Goal: Task Accomplishment & Management: Use online tool/utility

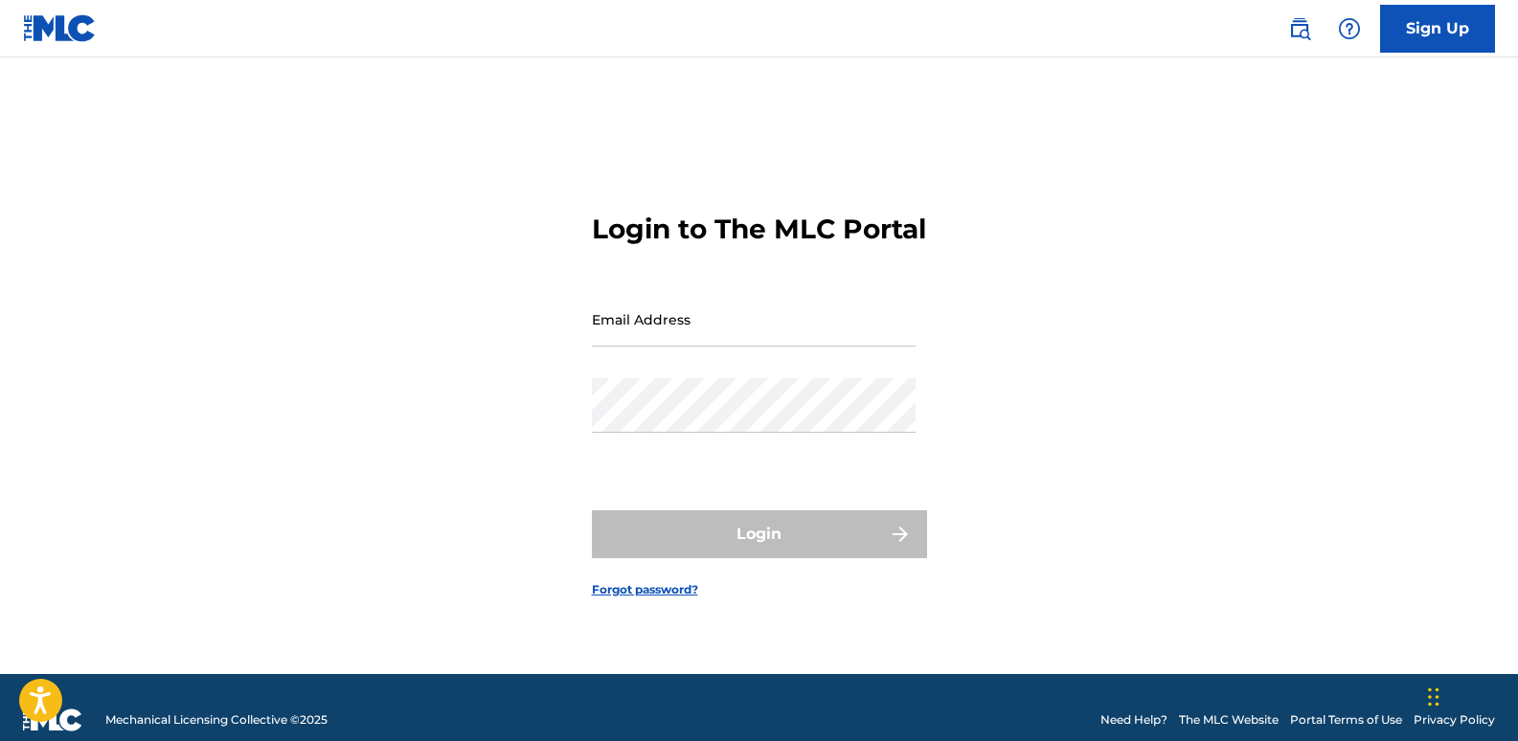
click at [685, 332] on input "Email Address" at bounding box center [754, 319] width 324 height 55
type input "[EMAIL_ADDRESS][DOMAIN_NAME]"
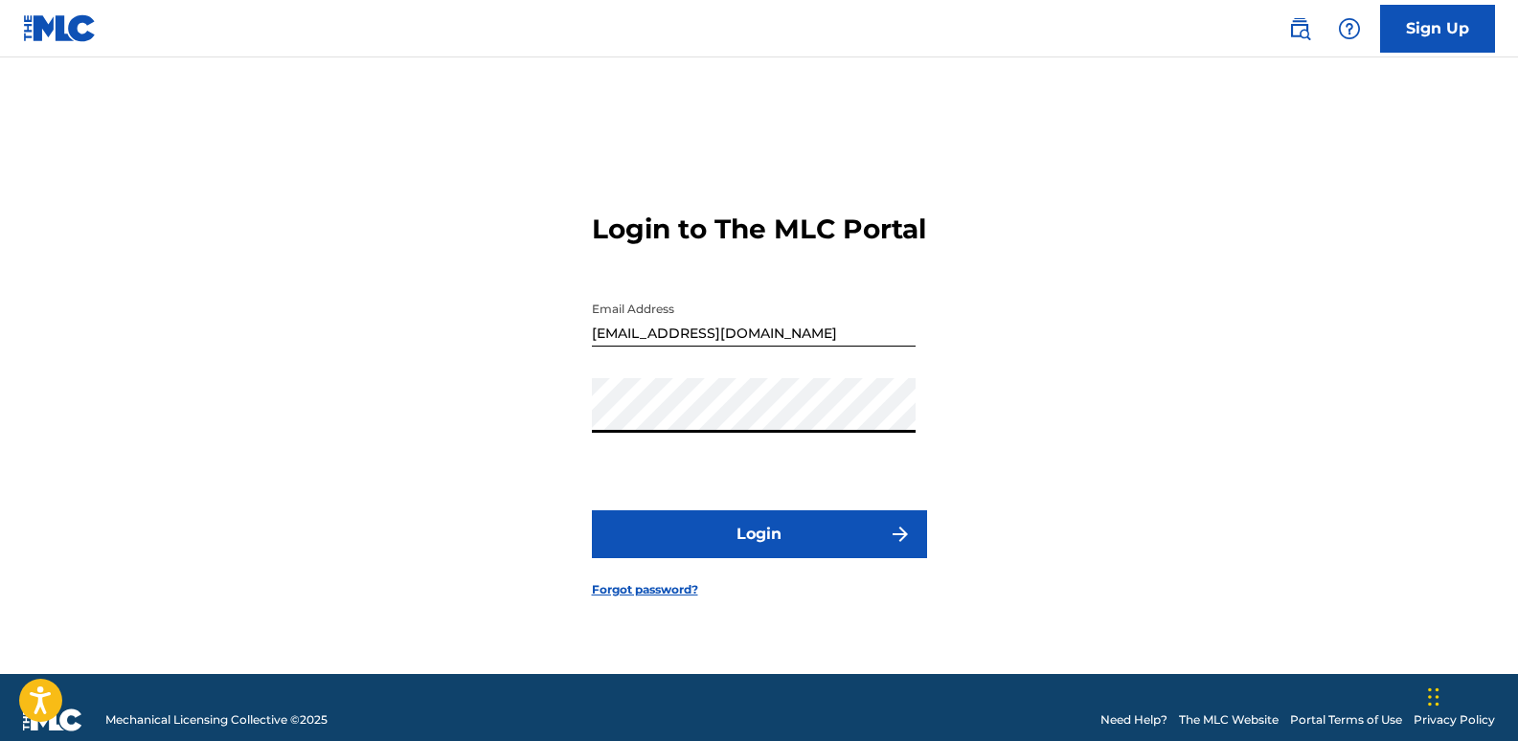
click at [592, 511] on button "Login" at bounding box center [759, 535] width 335 height 48
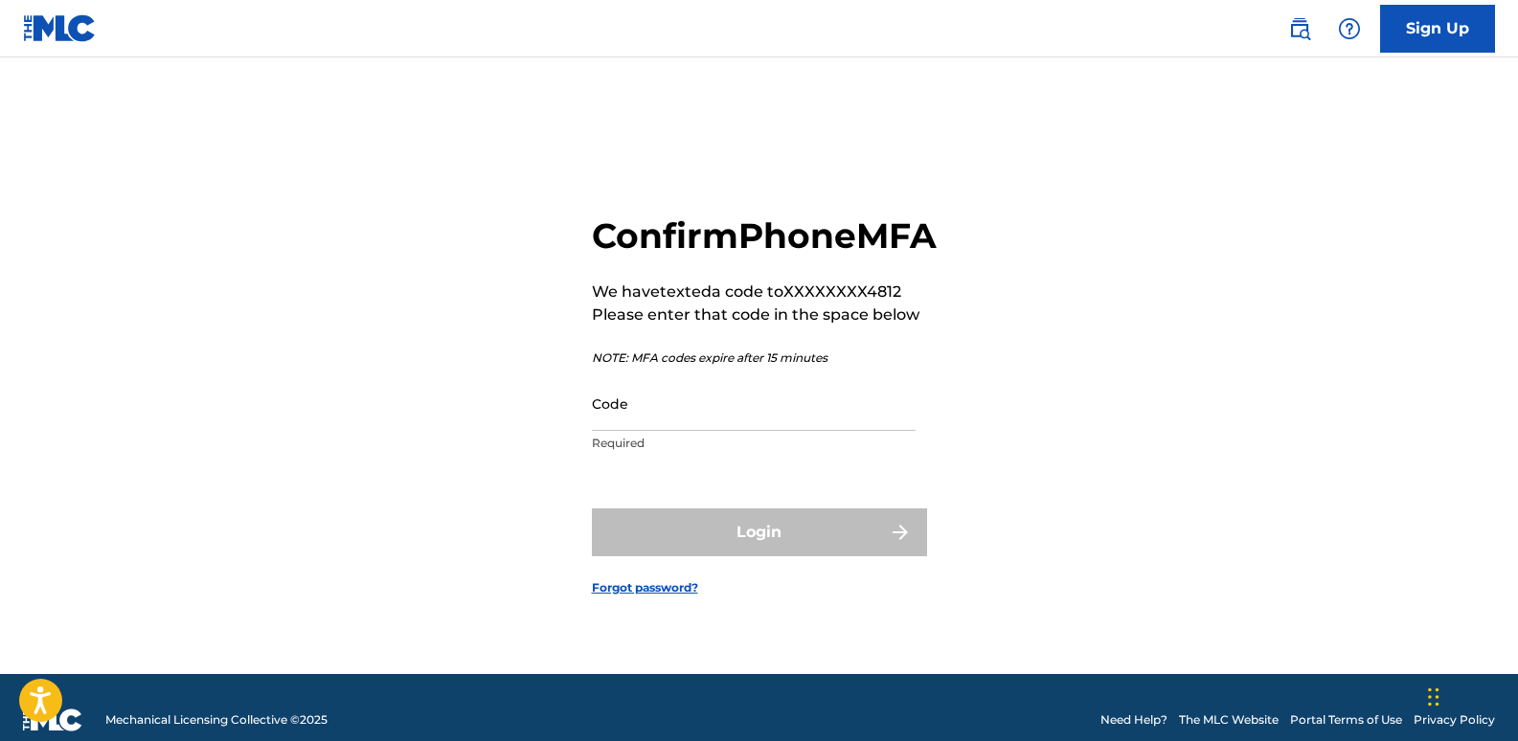
drag, startPoint x: 740, startPoint y: 449, endPoint x: 708, endPoint y: 433, distance: 35.6
click at [708, 431] on input "Code" at bounding box center [754, 403] width 324 height 55
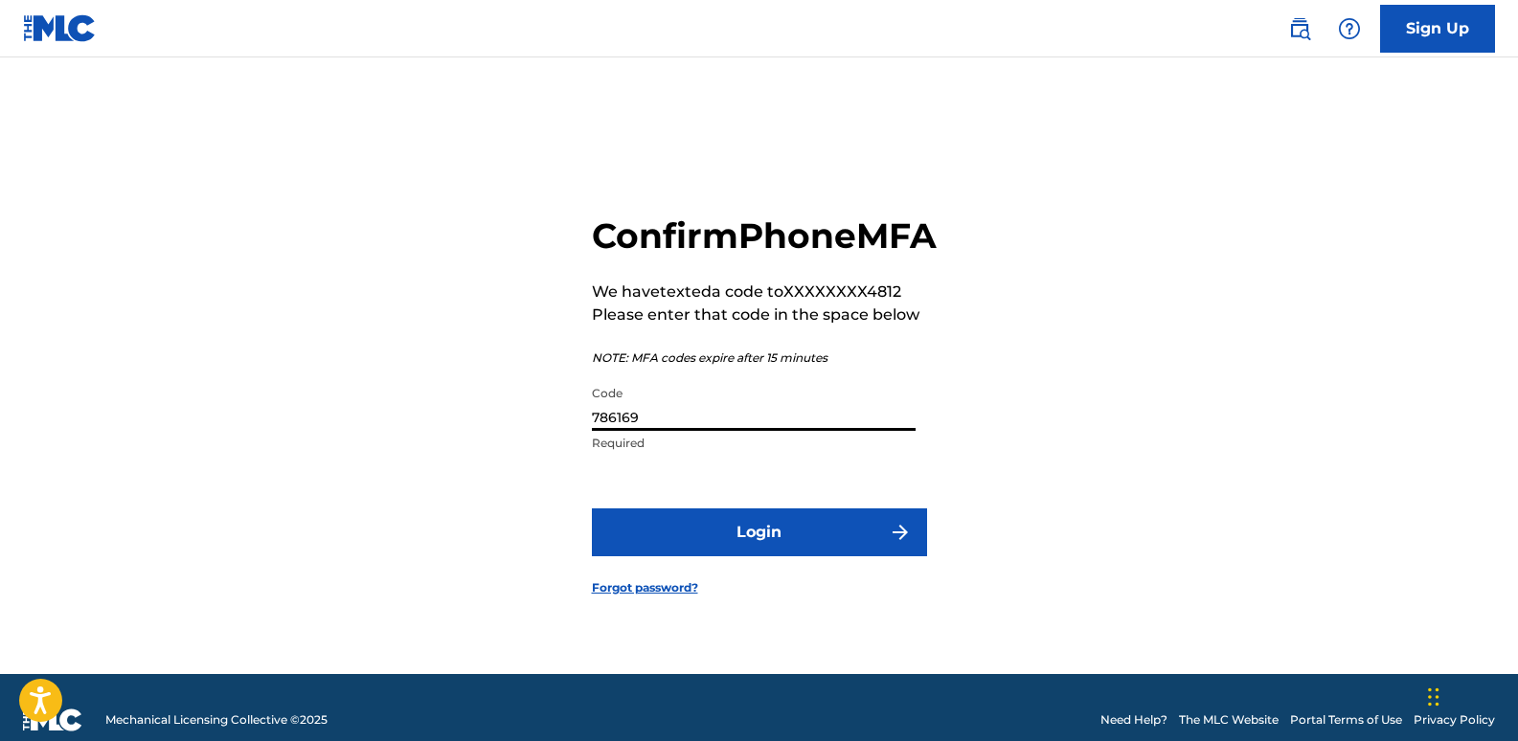
type input "786169"
click at [592, 509] on button "Login" at bounding box center [759, 533] width 335 height 48
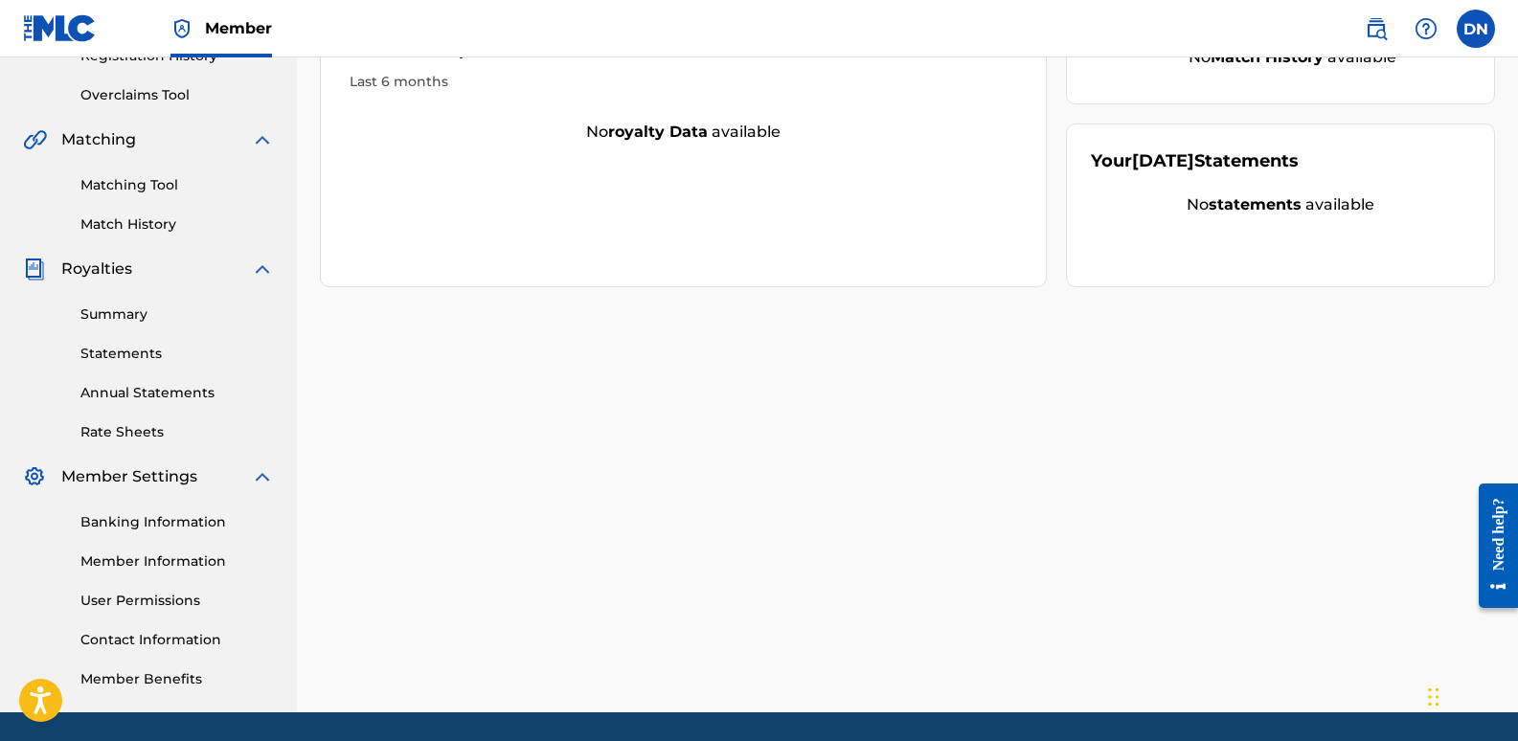
scroll to position [446, 0]
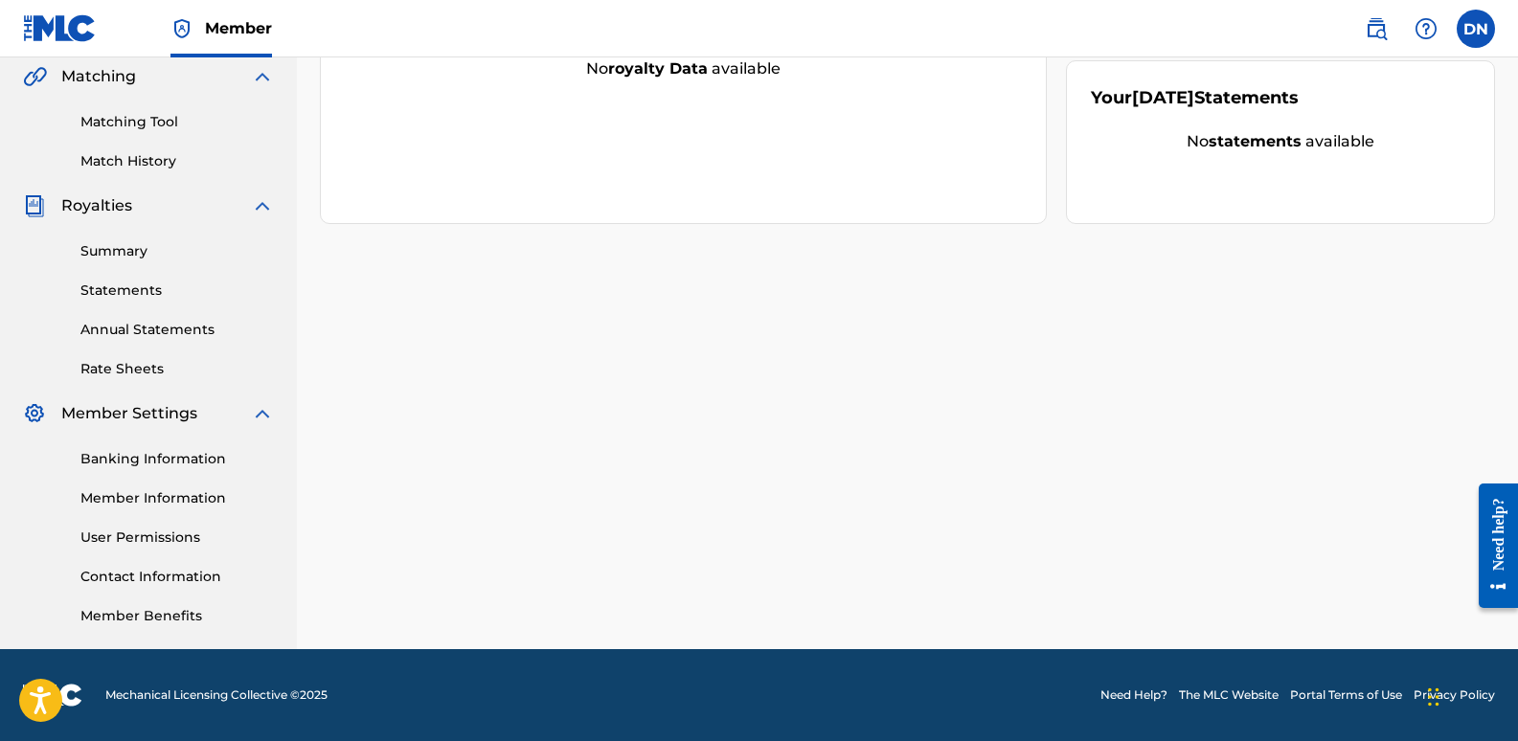
click at [129, 453] on link "Banking Information" at bounding box center [177, 459] width 194 height 20
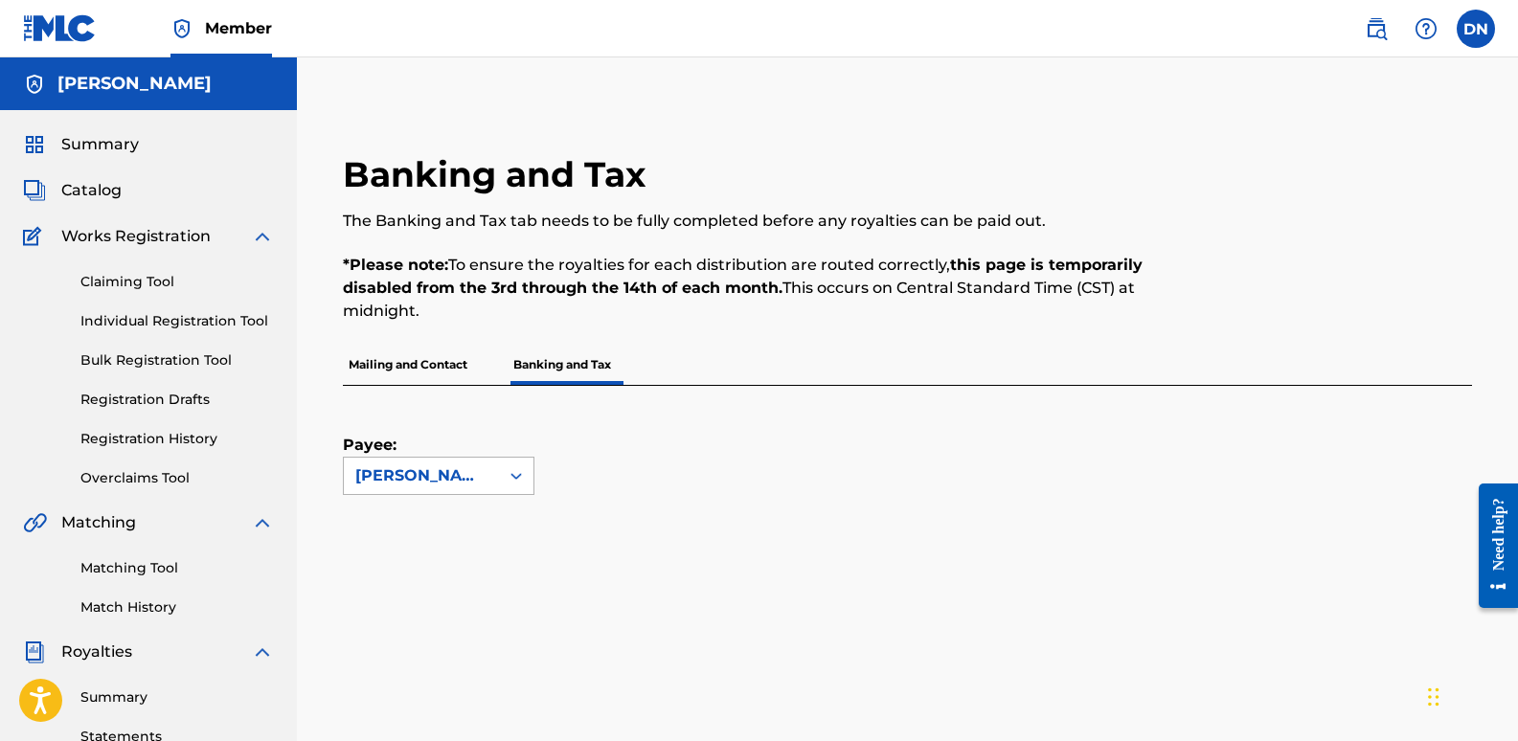
click at [378, 469] on div "[PERSON_NAME]" at bounding box center [421, 476] width 132 height 23
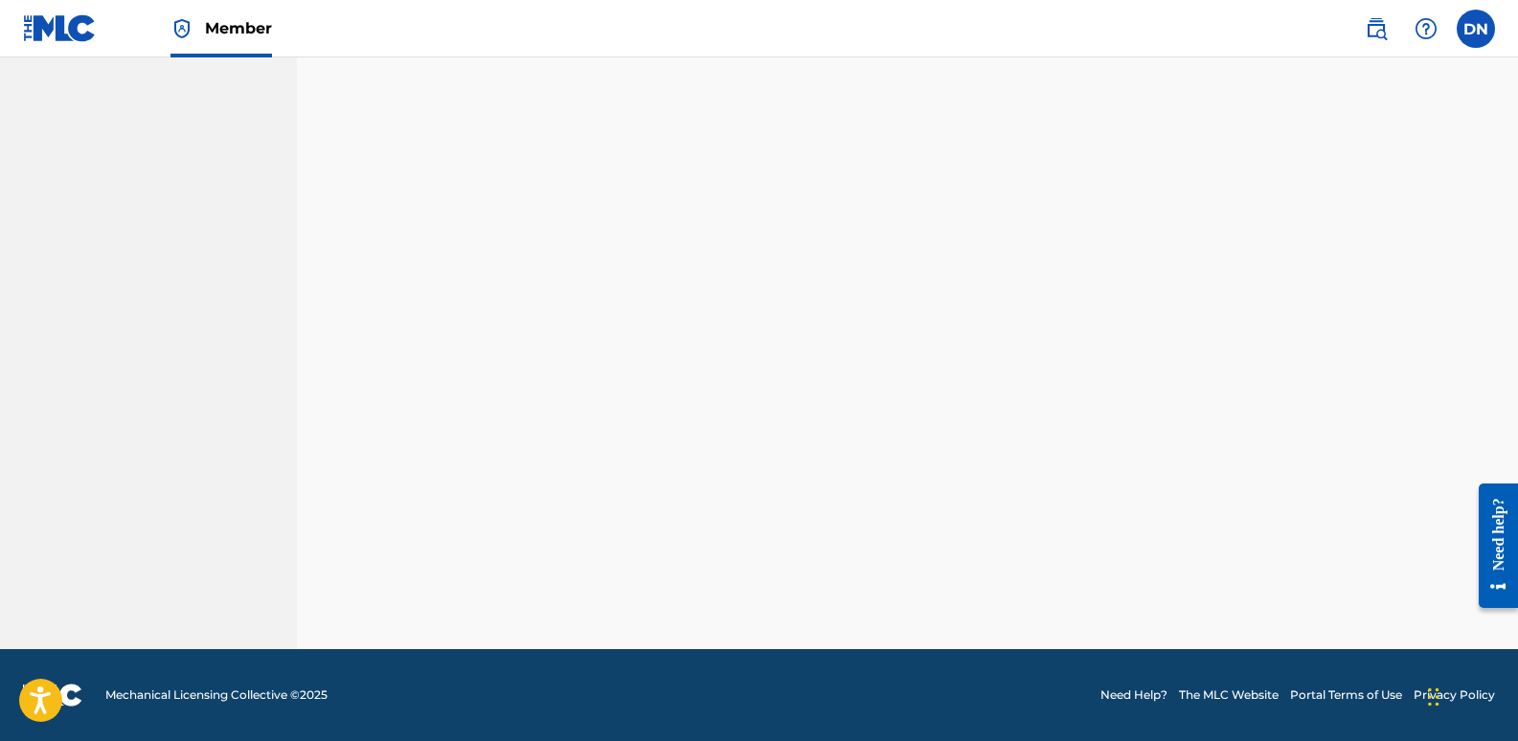
scroll to position [446, 0]
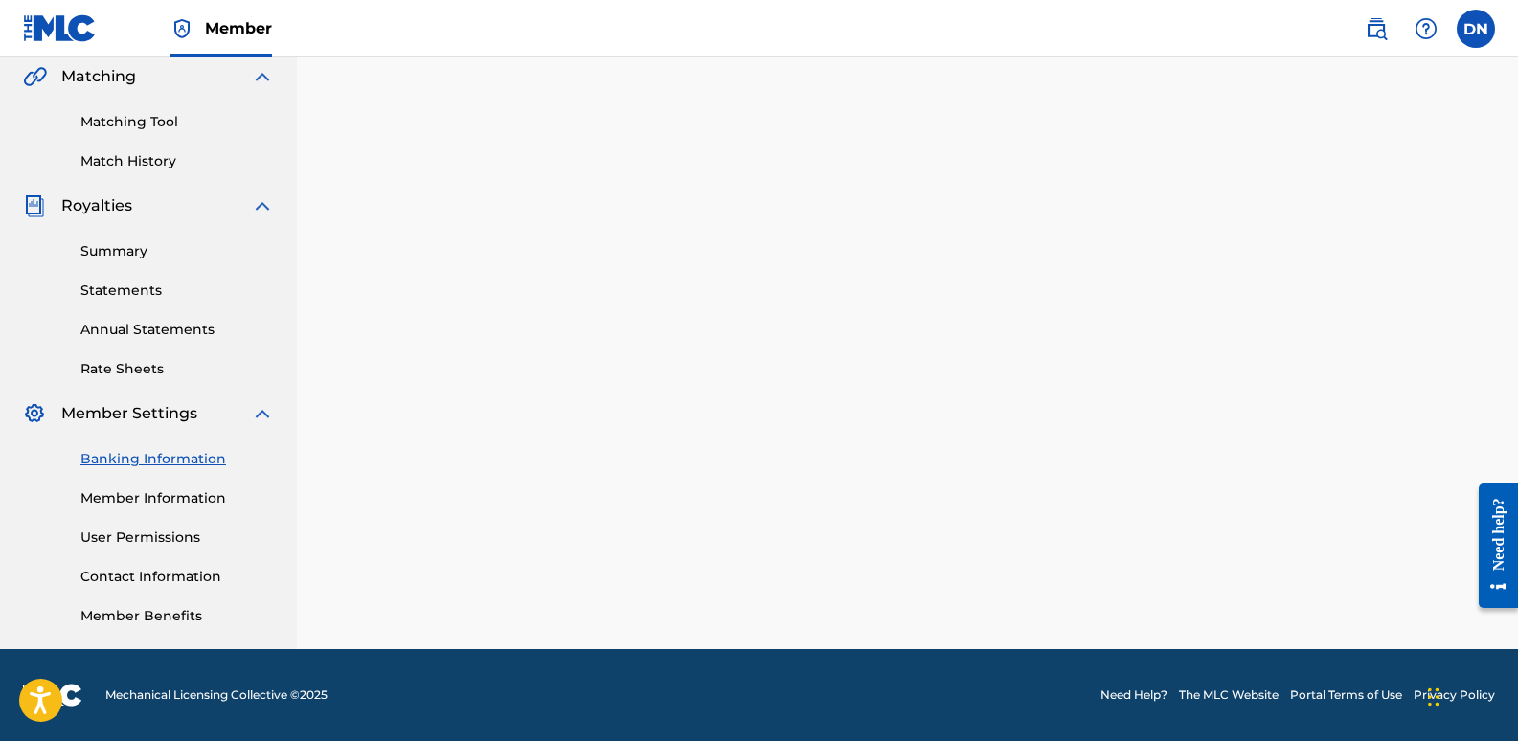
click at [171, 498] on link "Member Information" at bounding box center [177, 499] width 194 height 20
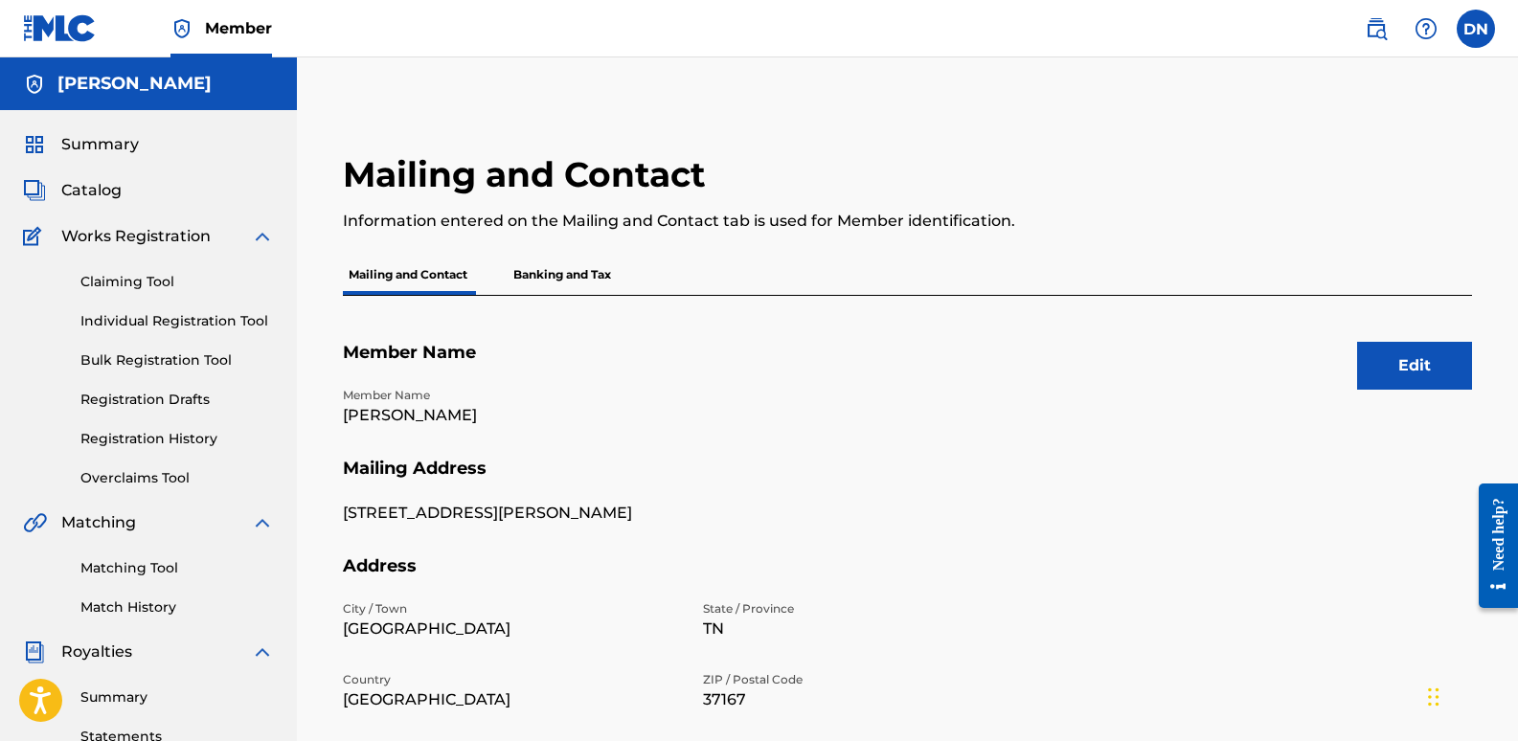
click at [554, 278] on p "Banking and Tax" at bounding box center [562, 275] width 109 height 40
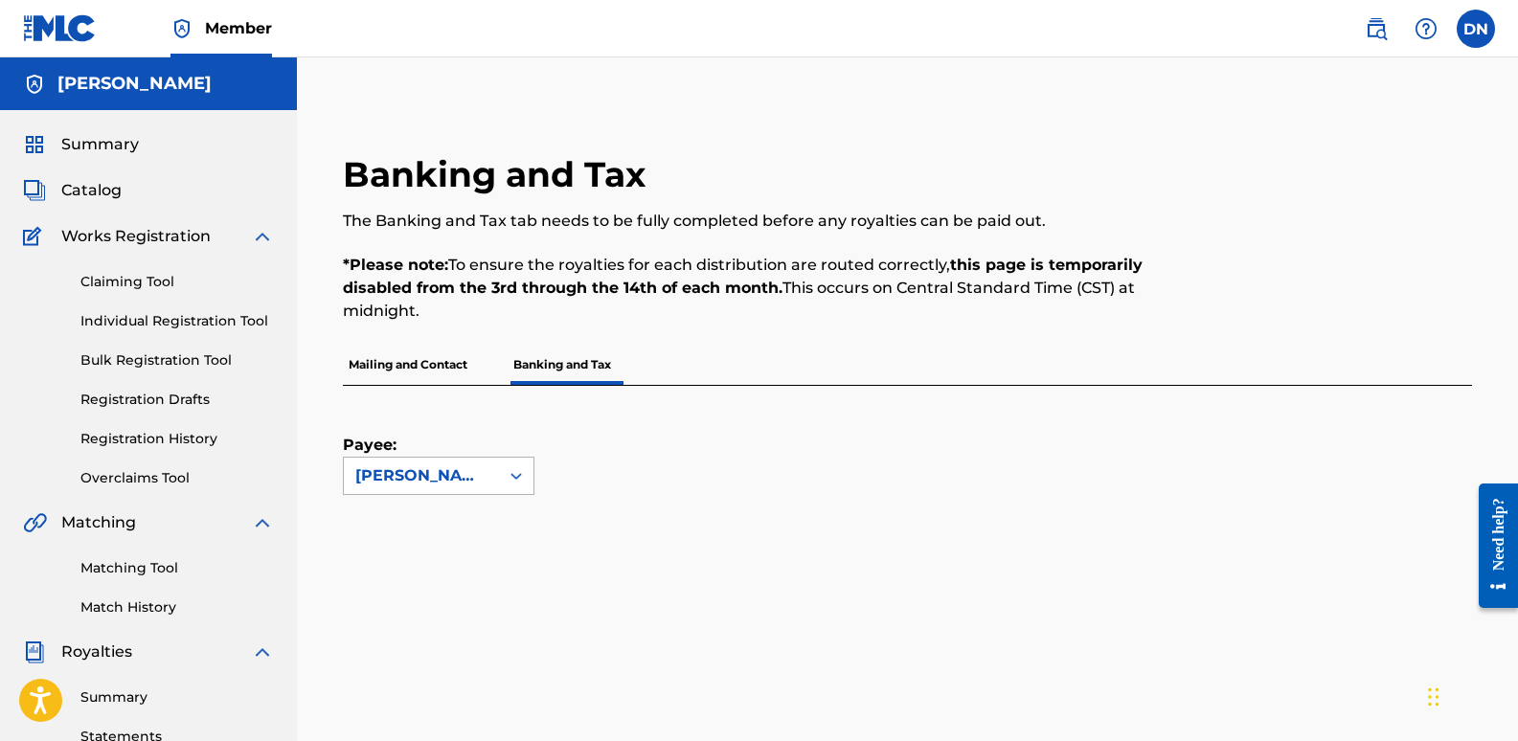
click at [442, 474] on div "[PERSON_NAME]" at bounding box center [421, 476] width 132 height 23
click at [160, 246] on span "Works Registration" at bounding box center [135, 236] width 149 height 23
click at [150, 275] on link "Claiming Tool" at bounding box center [177, 282] width 194 height 20
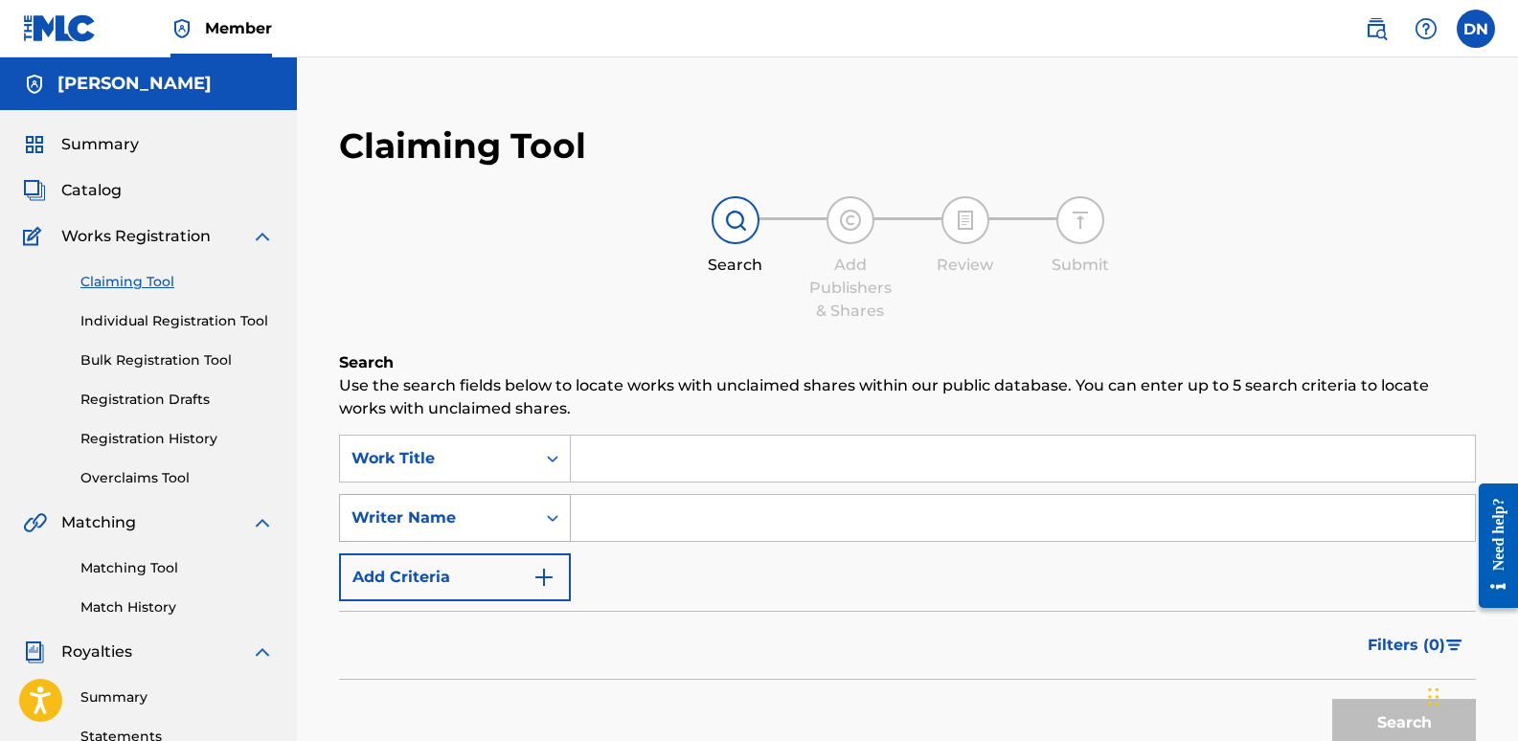
click at [467, 521] on div "Writer Name" at bounding box center [455, 518] width 232 height 48
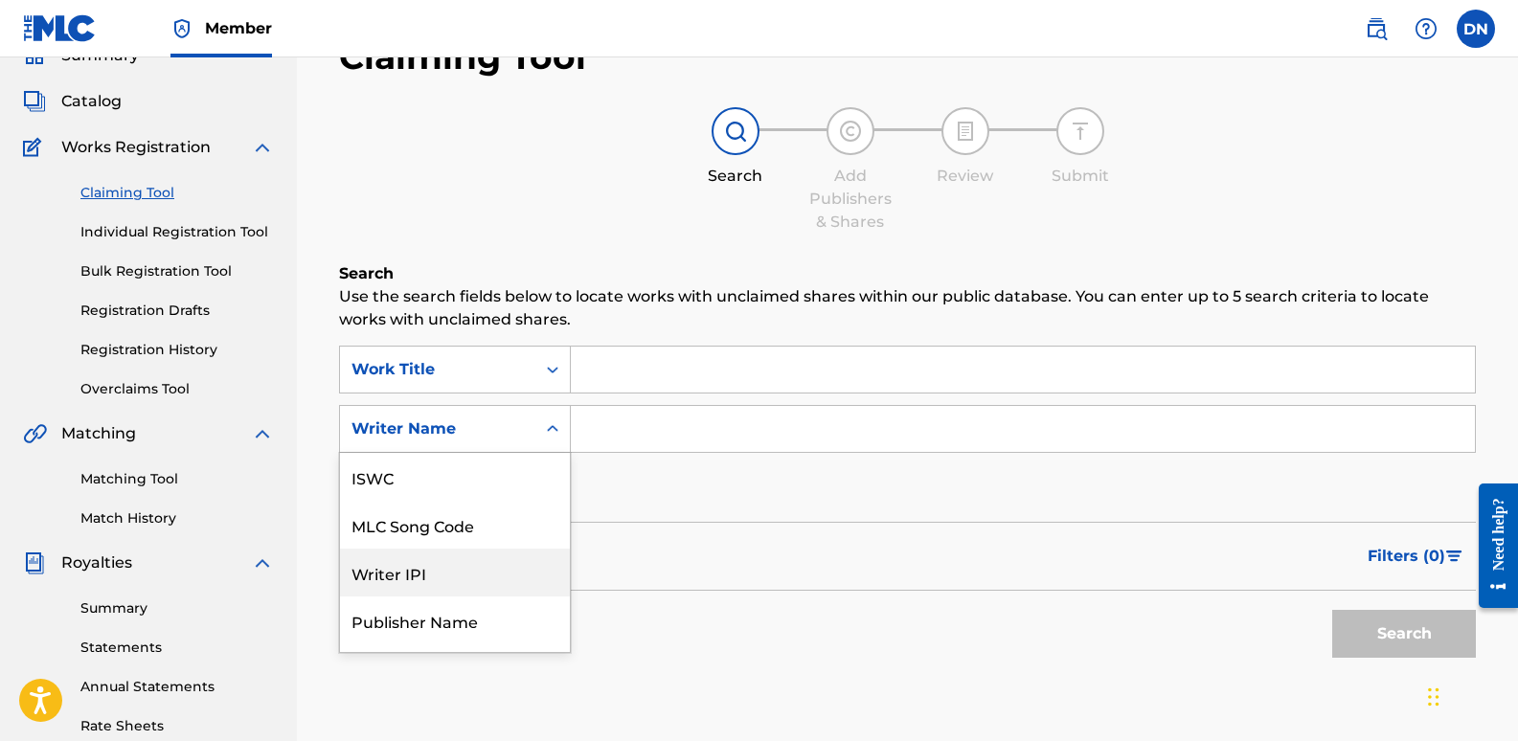
scroll to position [48, 0]
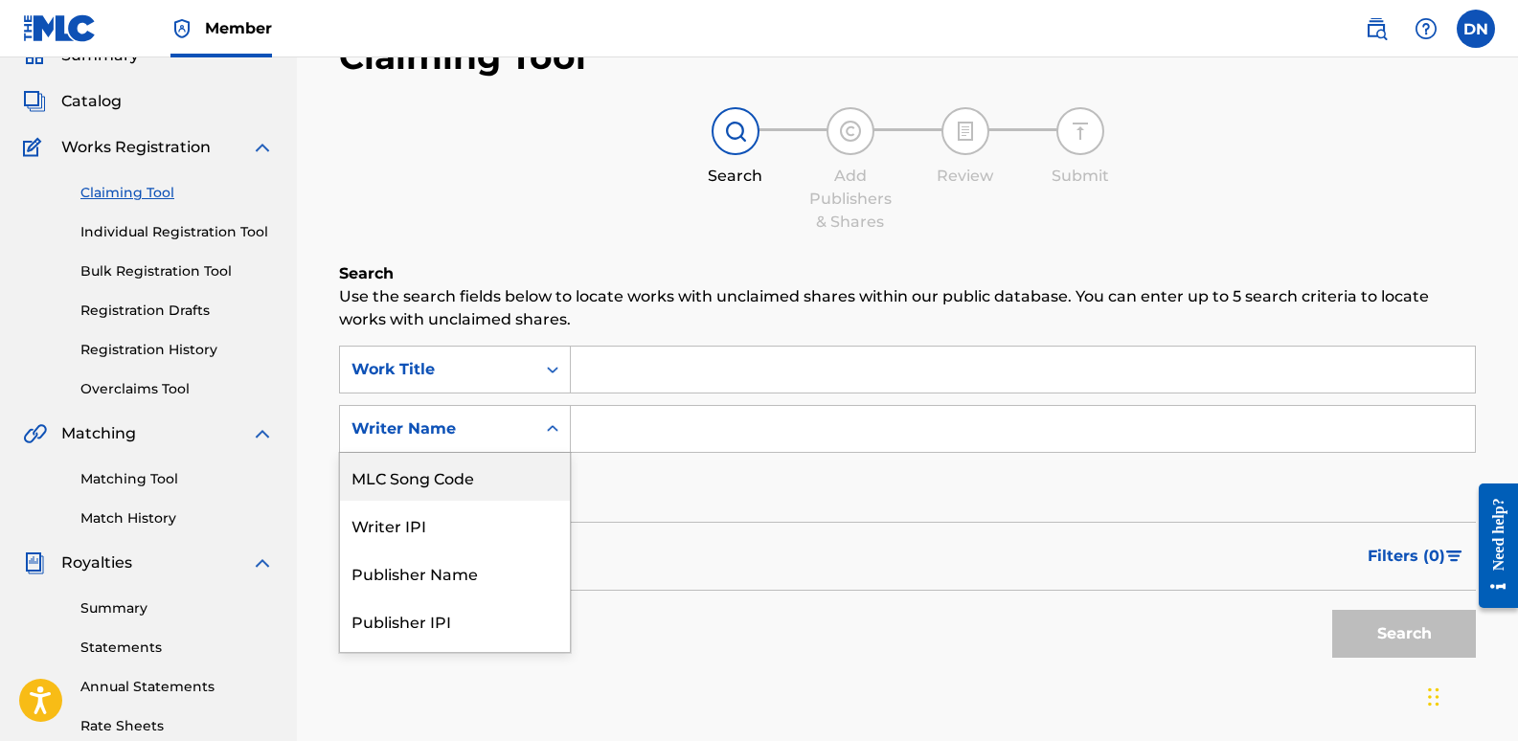
click at [505, 422] on div "Writer Name" at bounding box center [438, 429] width 172 height 23
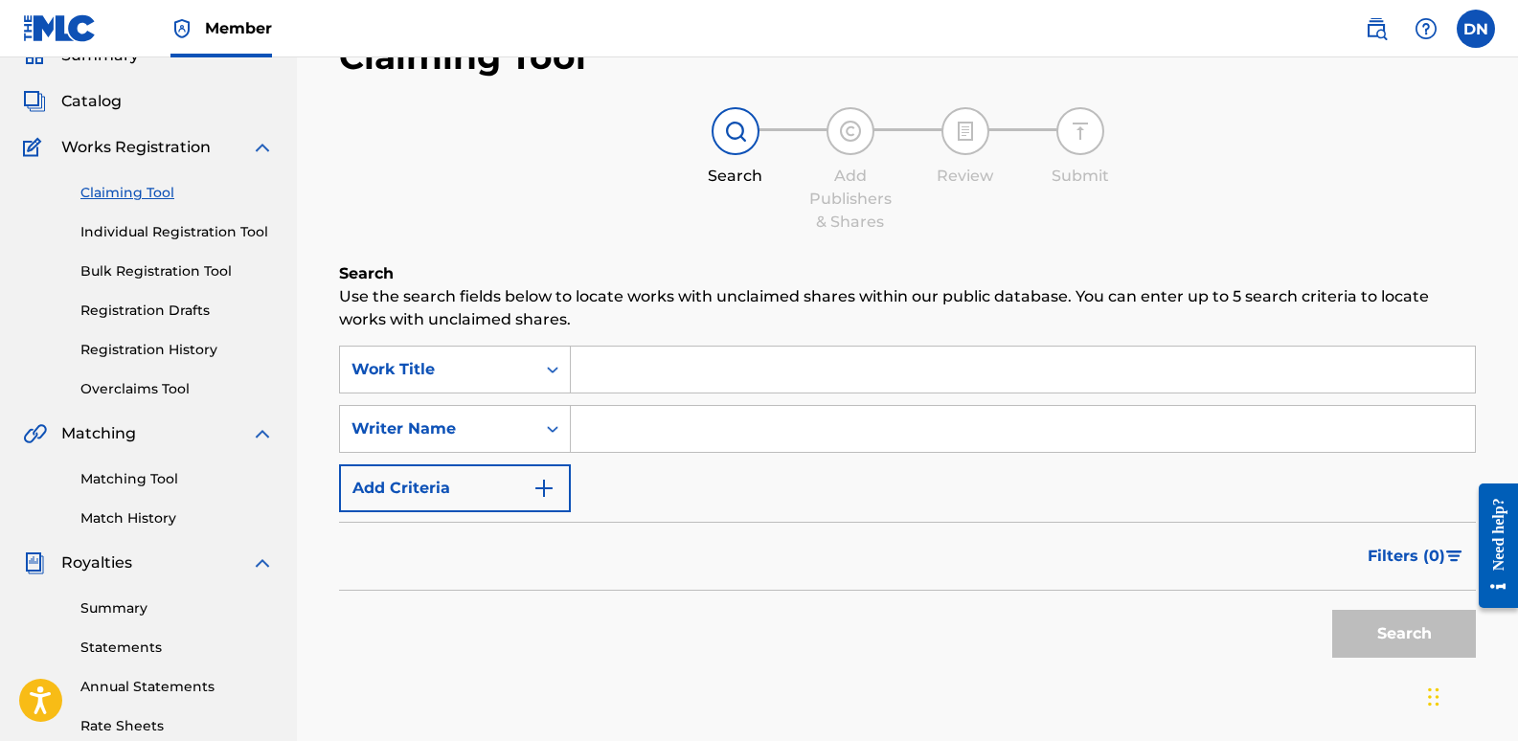
click at [505, 422] on div "Writer Name" at bounding box center [438, 429] width 172 height 23
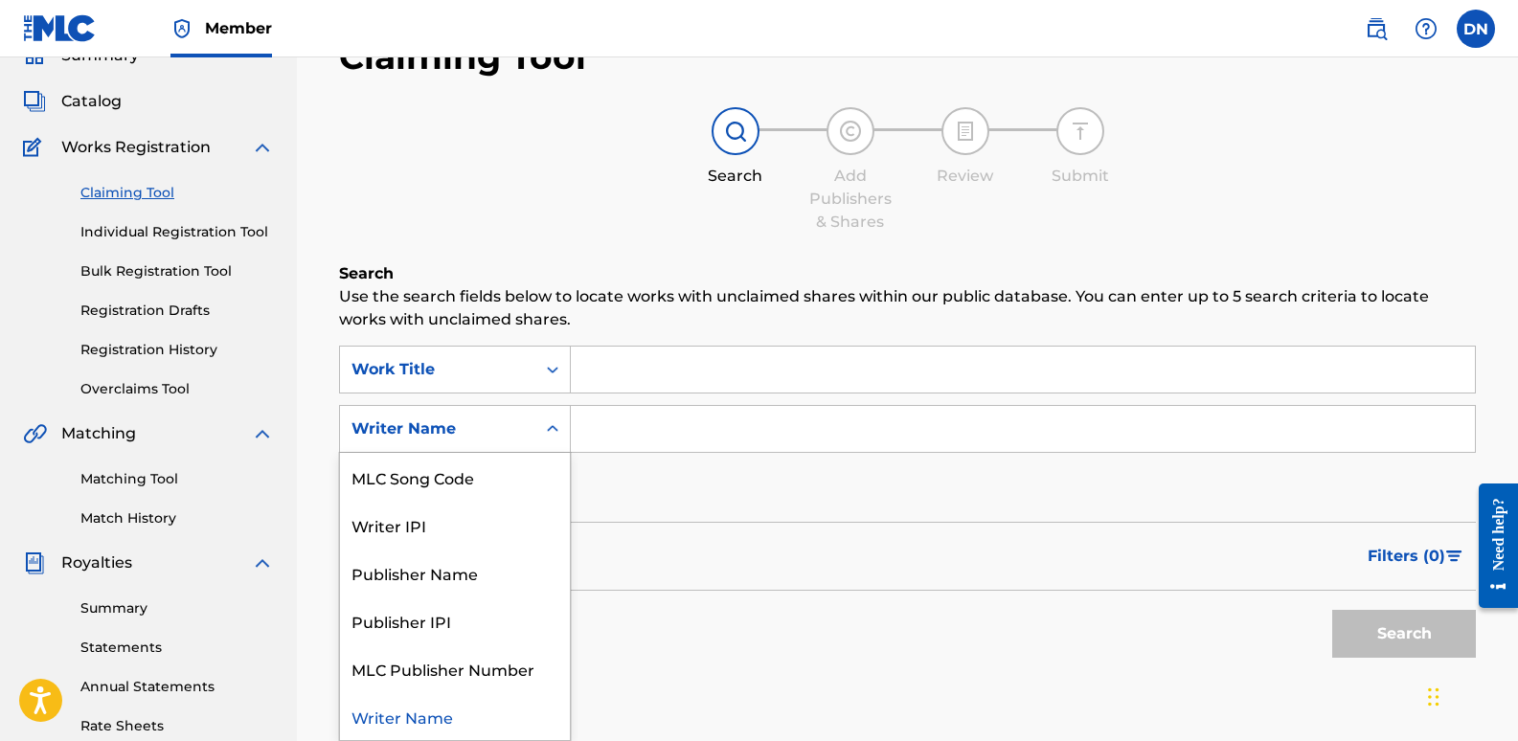
click at [505, 424] on div "Writer Name" at bounding box center [438, 429] width 172 height 23
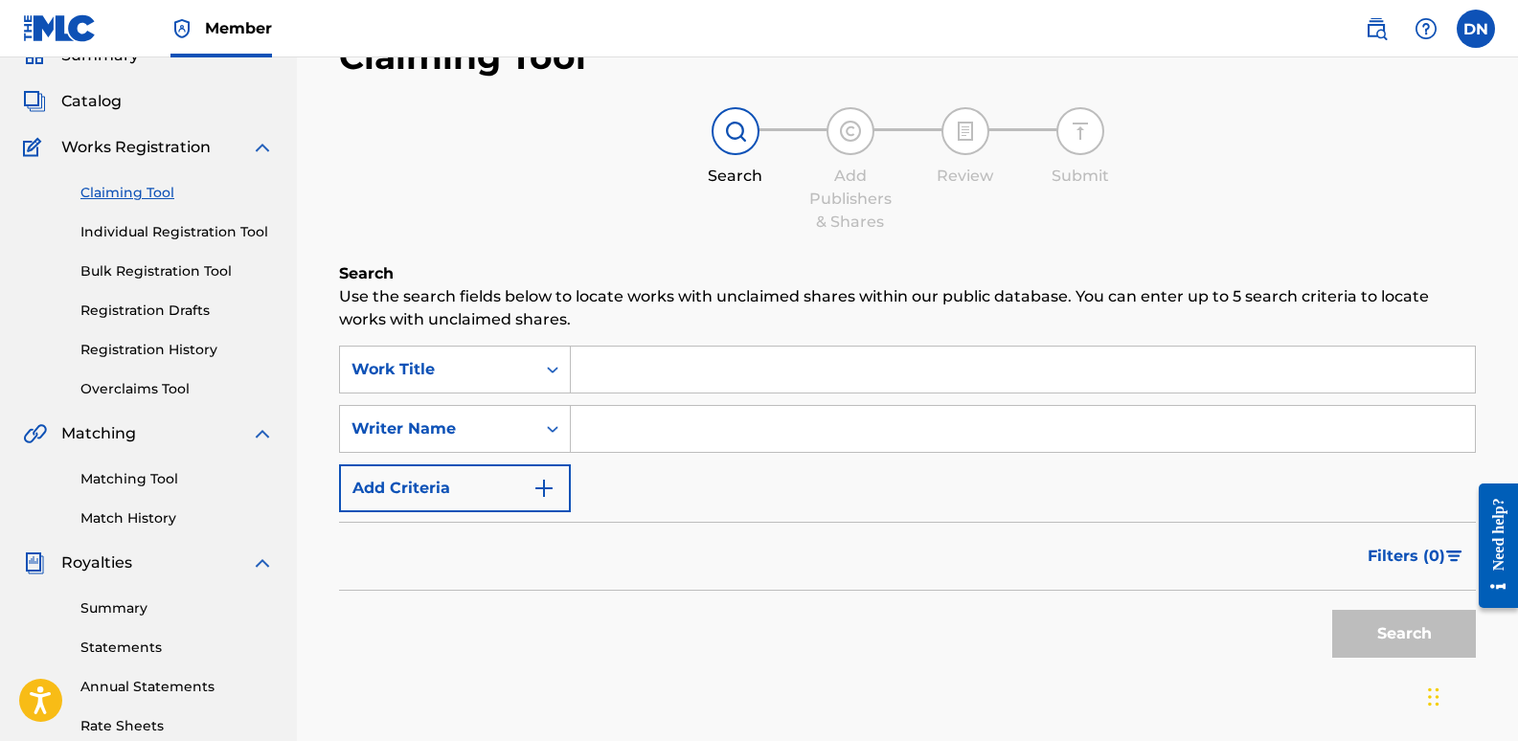
click at [625, 431] on input "Search Form" at bounding box center [1023, 429] width 904 height 46
type input "[PERSON_NAME]"
click at [1407, 636] on button "Search" at bounding box center [1405, 634] width 144 height 48
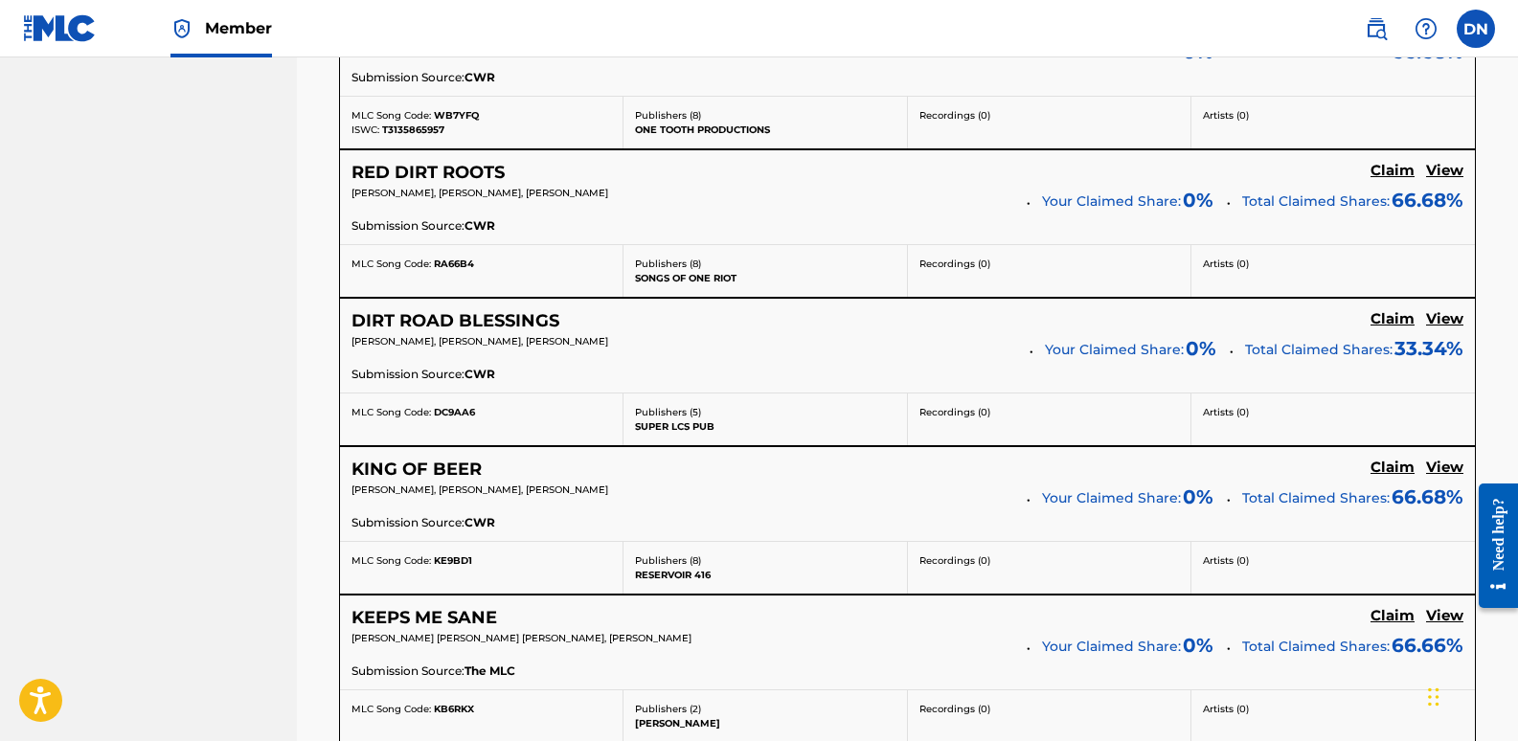
scroll to position [1813, 0]
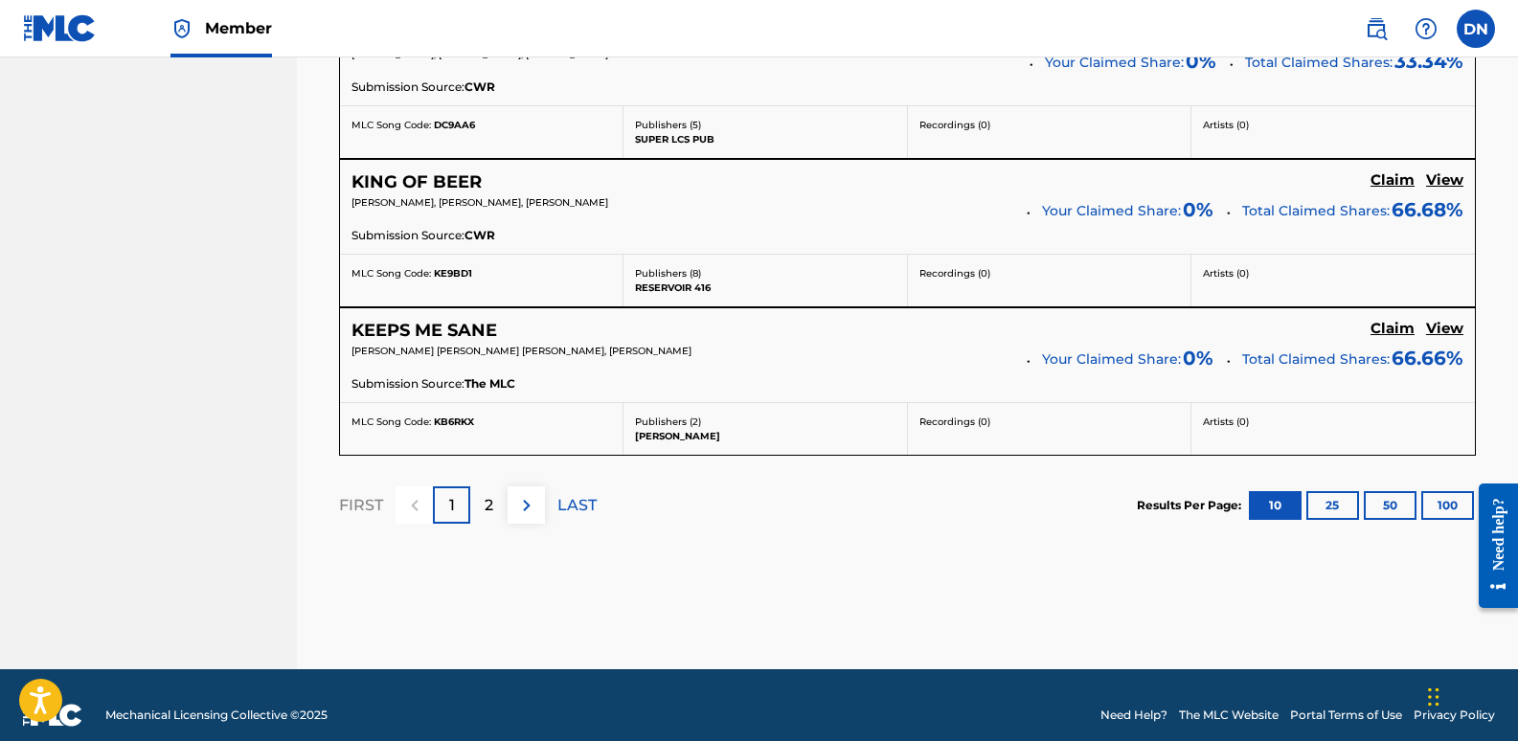
click at [494, 501] on div "2" at bounding box center [488, 505] width 37 height 37
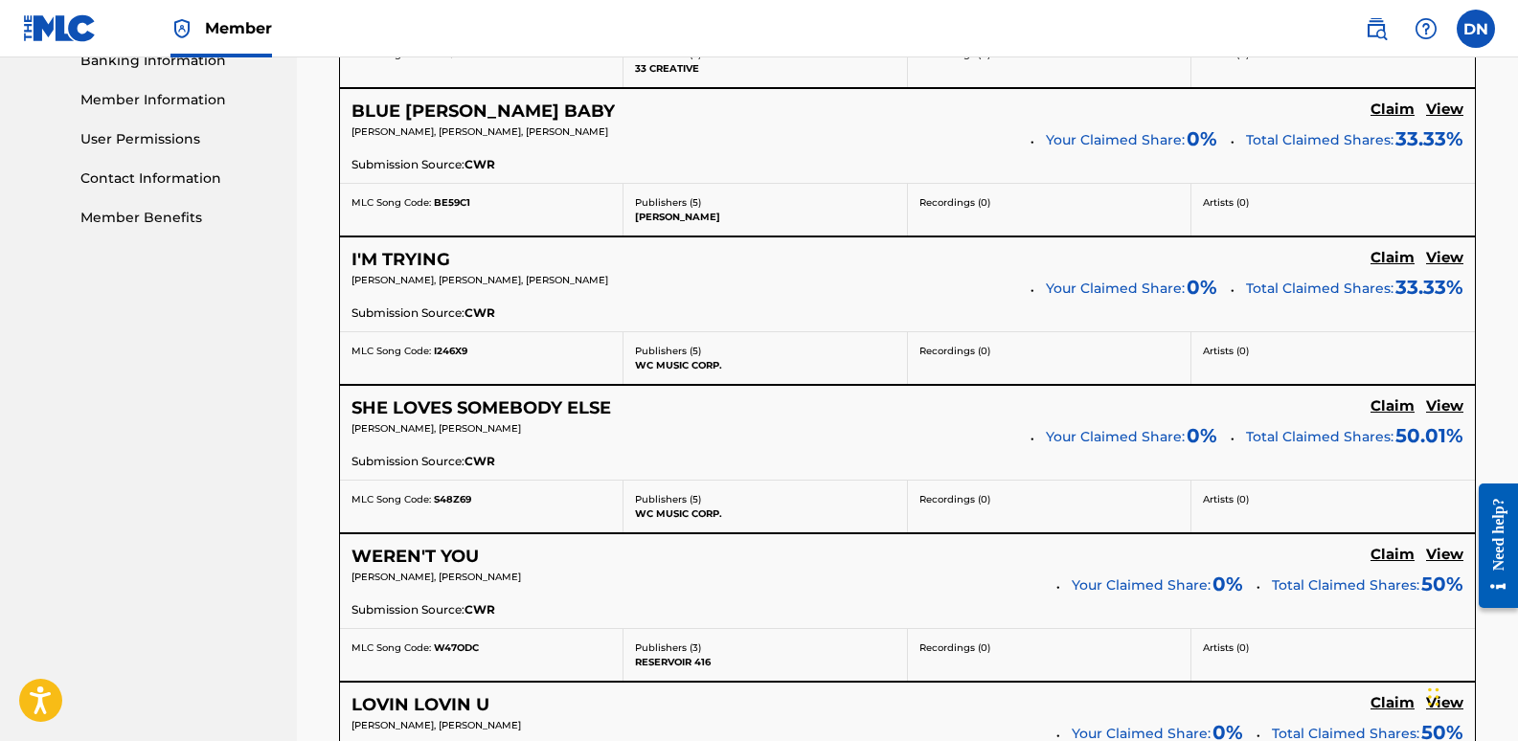
scroll to position [813, 0]
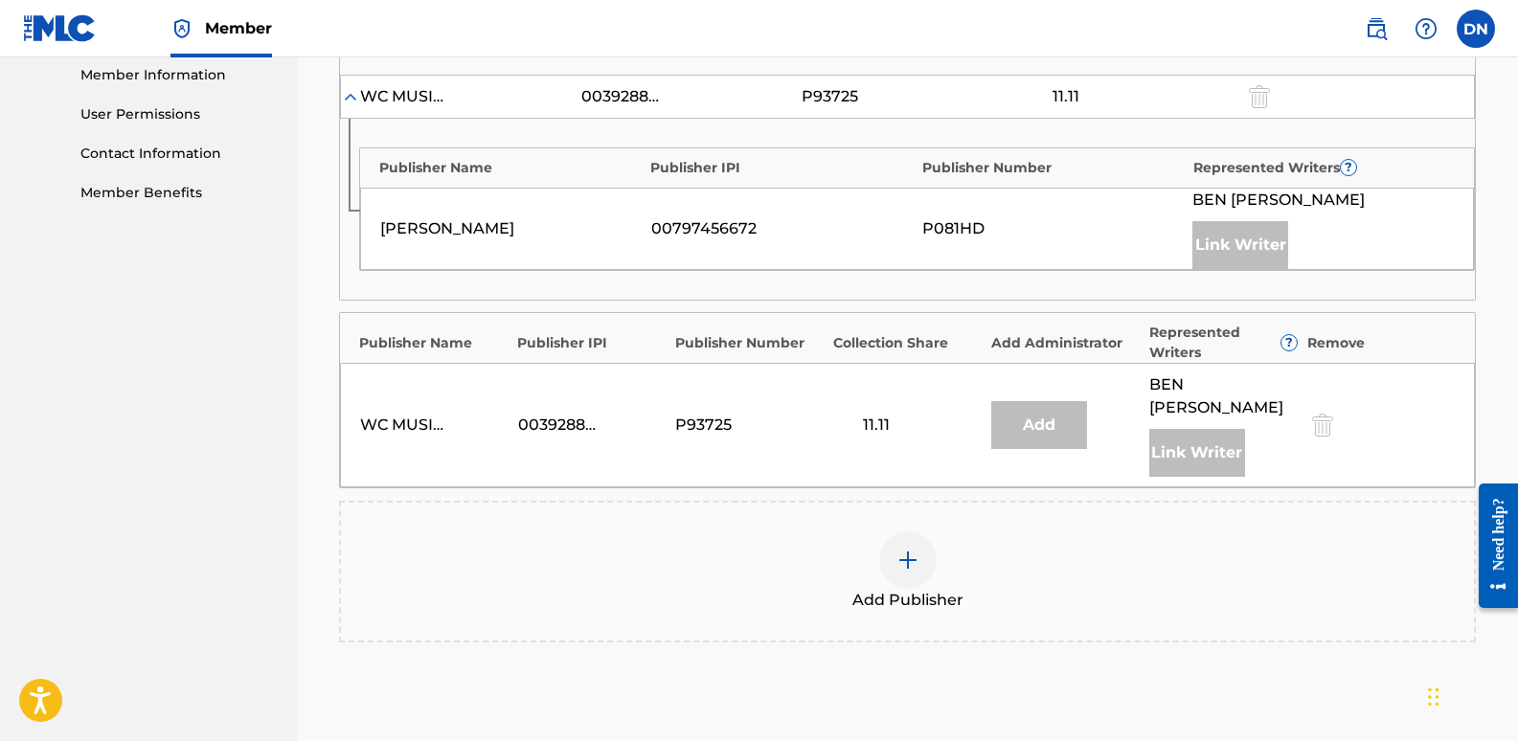
scroll to position [885, 0]
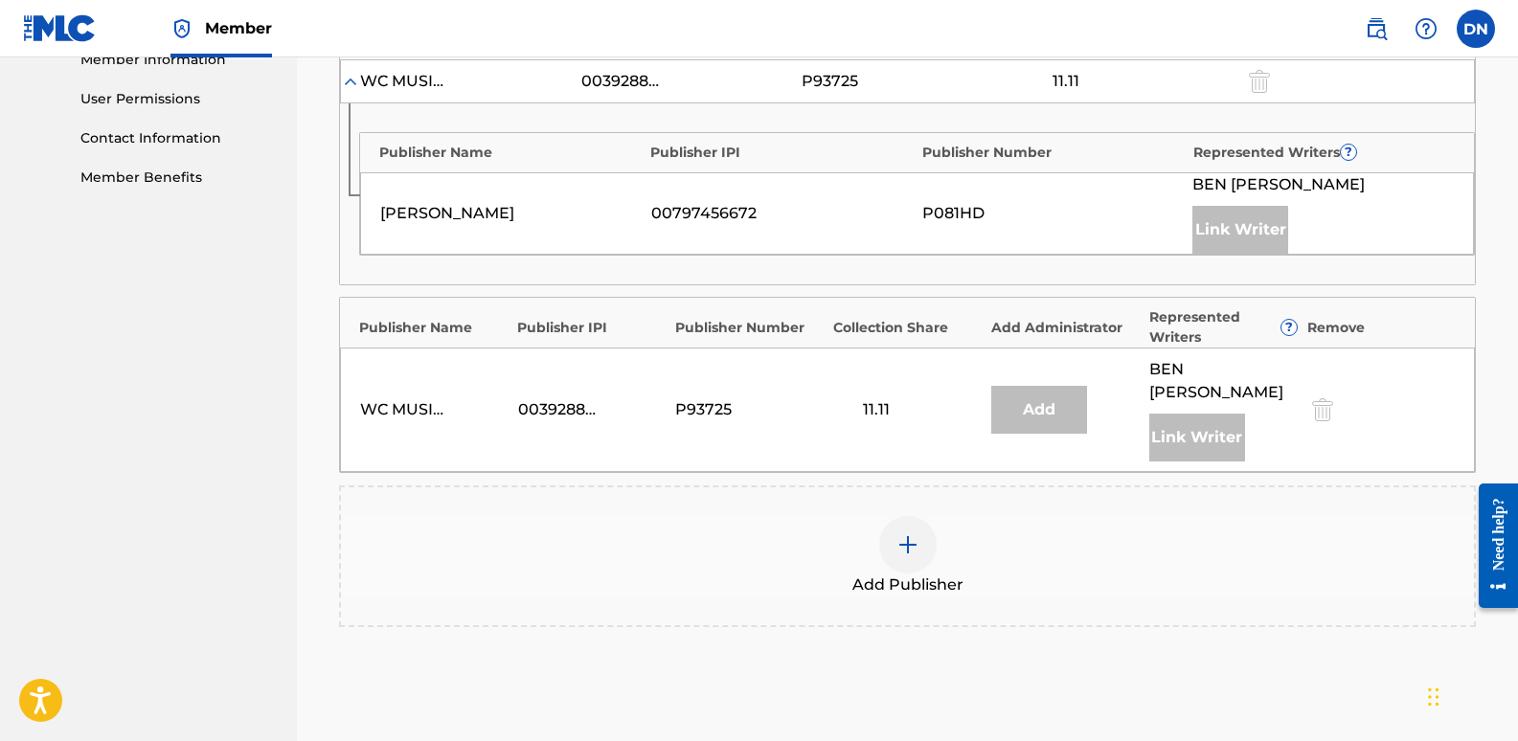
click at [907, 534] on img at bounding box center [908, 545] width 23 height 23
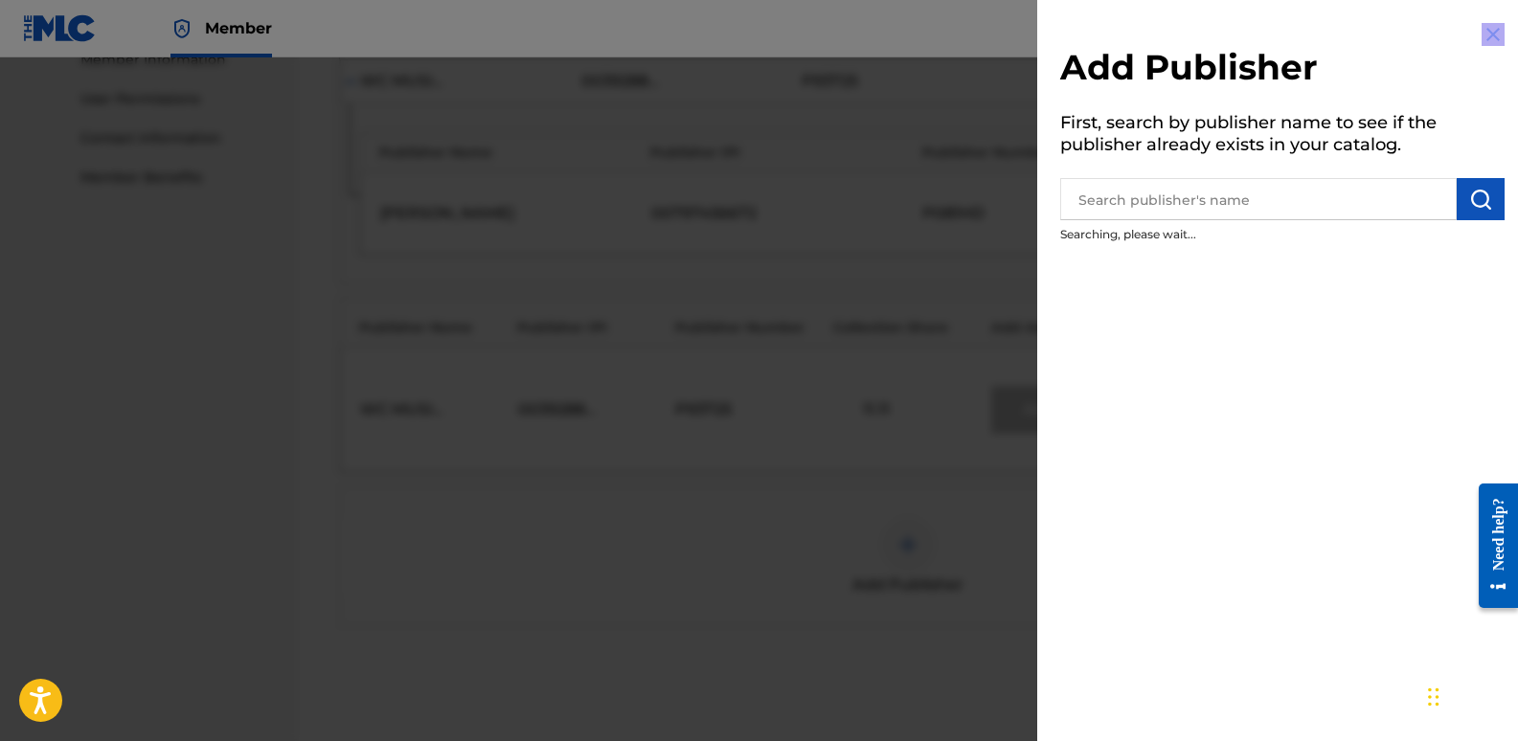
click at [907, 525] on div at bounding box center [759, 427] width 1518 height 741
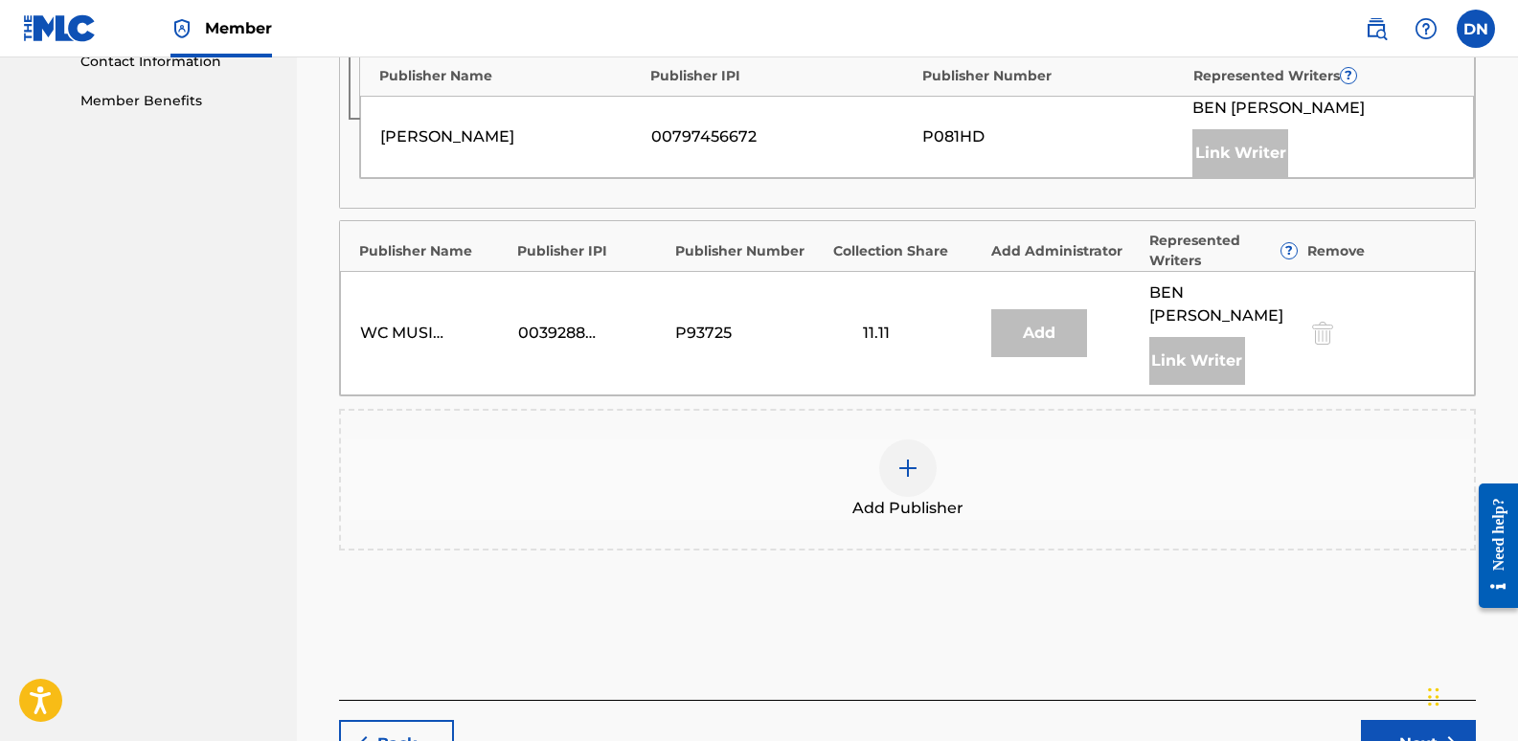
scroll to position [981, 0]
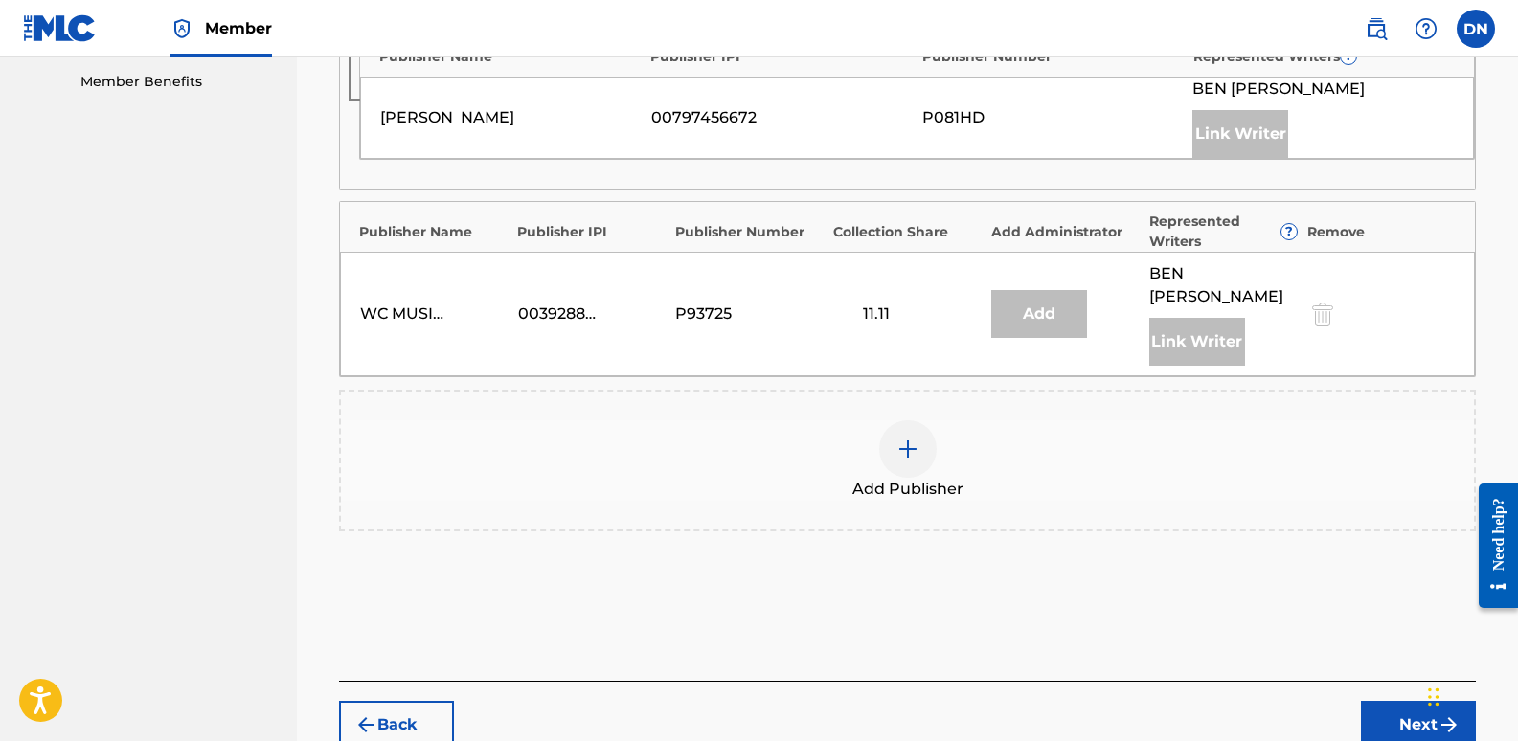
click at [901, 438] on img at bounding box center [908, 449] width 23 height 23
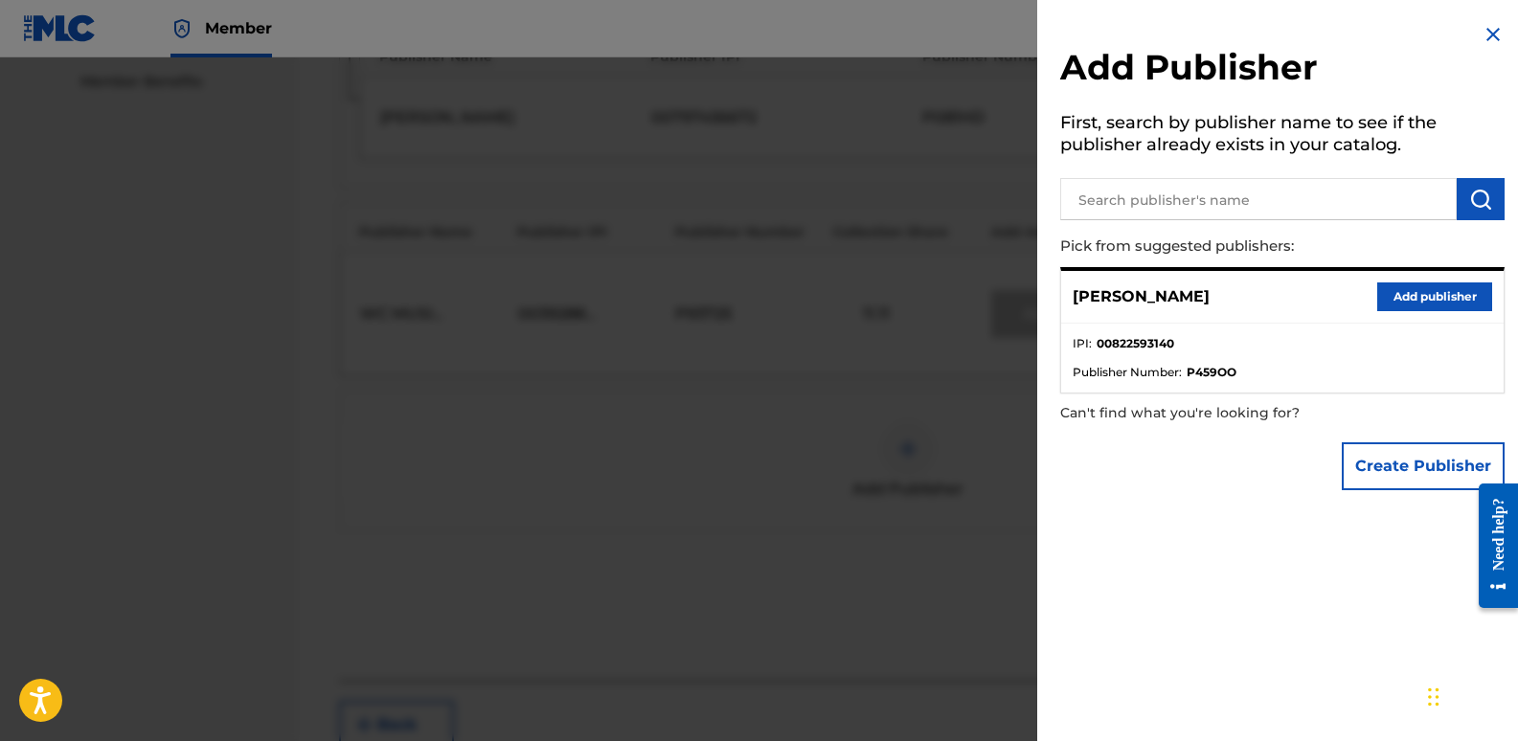
click at [1428, 303] on button "Add publisher" at bounding box center [1435, 297] width 115 height 29
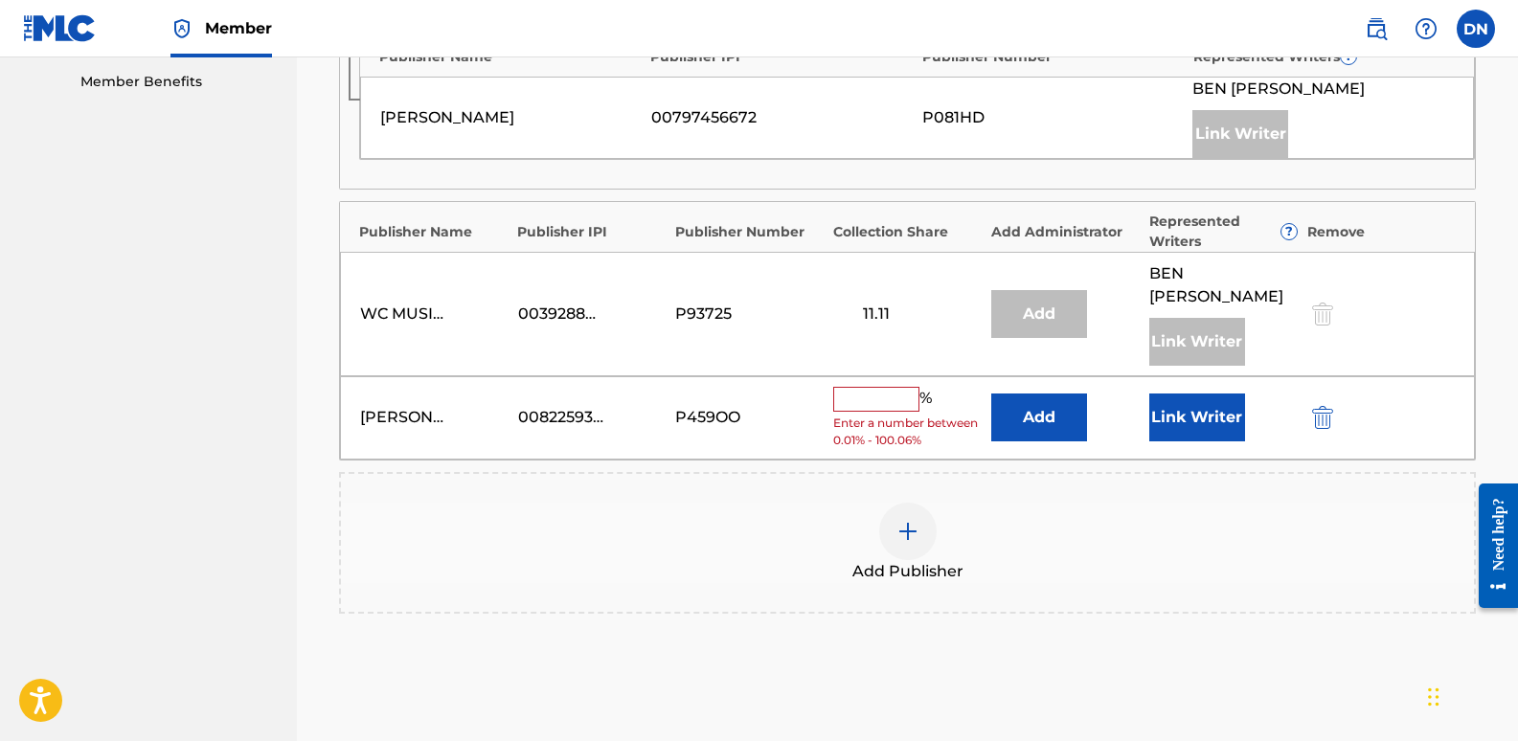
click at [870, 387] on input "text" at bounding box center [876, 399] width 86 height 25
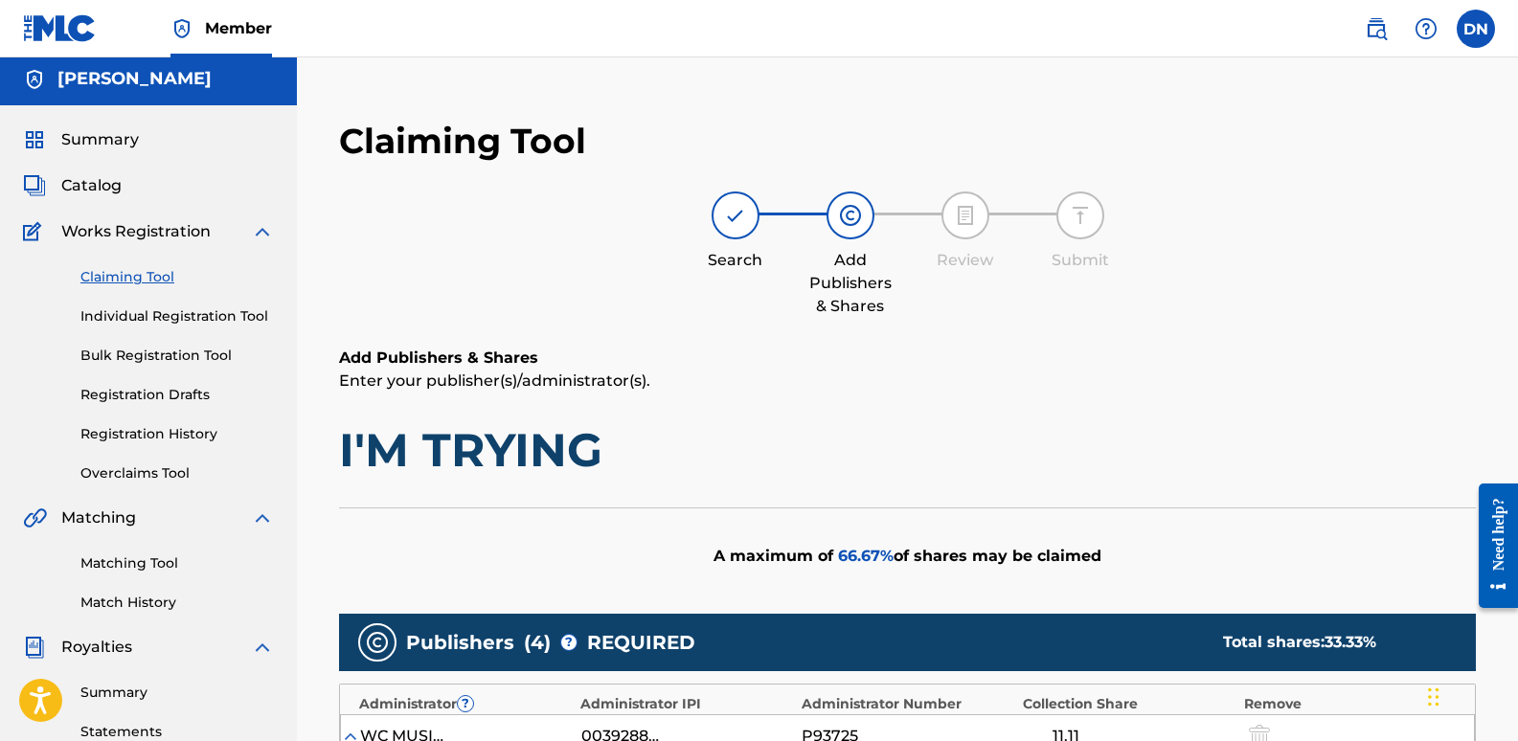
scroll to position [0, 0]
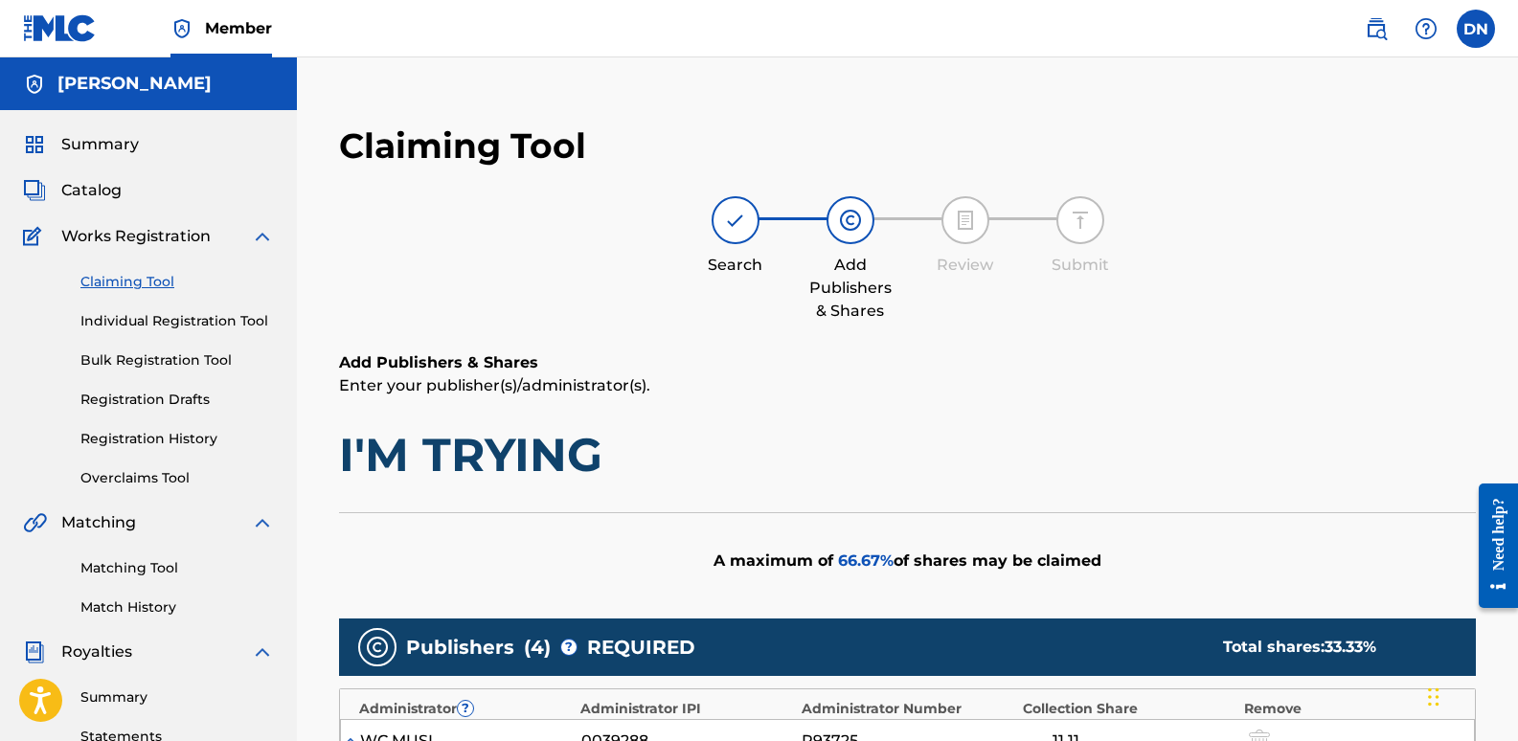
click at [108, 155] on span "Summary" at bounding box center [100, 144] width 78 height 23
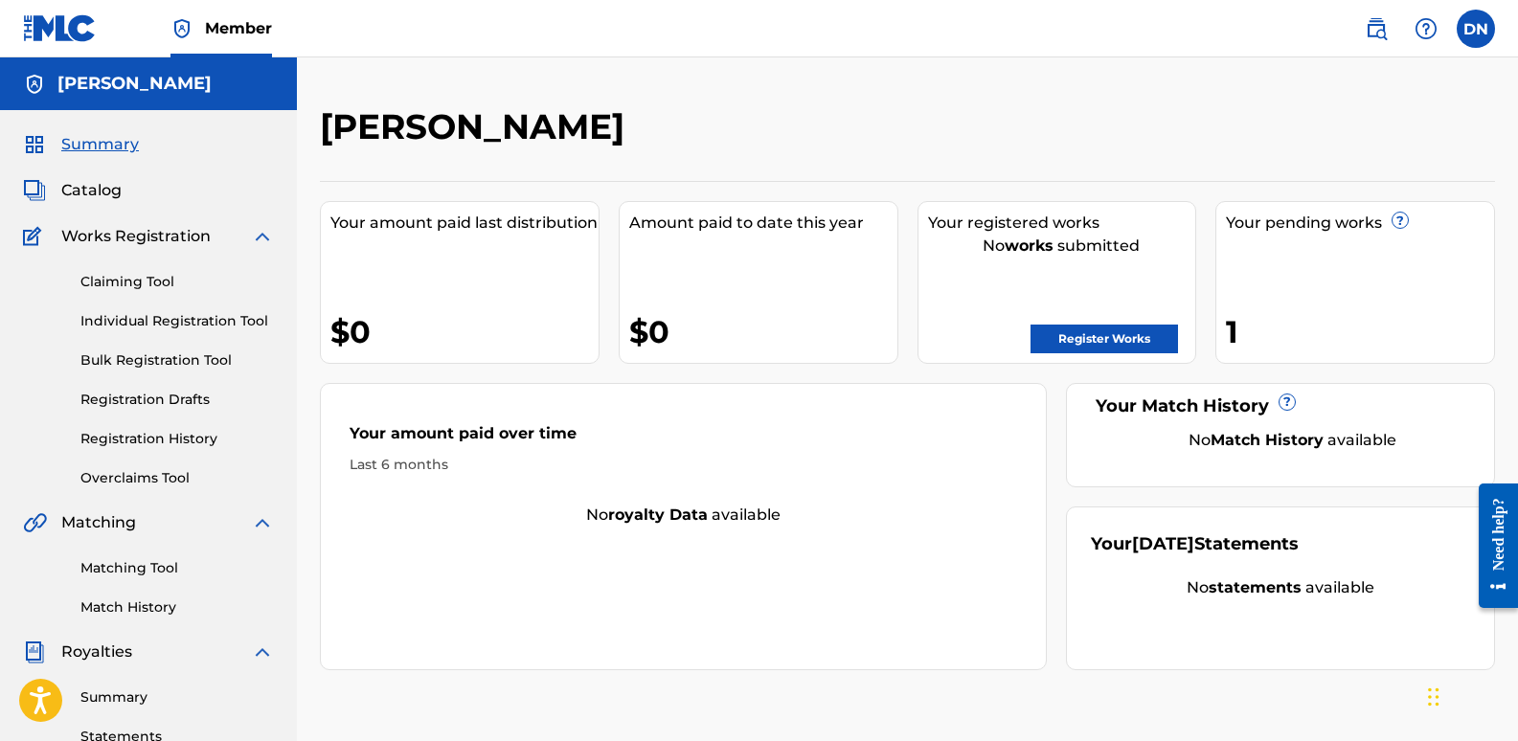
click at [1467, 33] on label at bounding box center [1476, 29] width 38 height 38
click at [1476, 29] on input "DN [PERSON_NAME] [EMAIL_ADDRESS][DOMAIN_NAME] Notification Preferences Profile …" at bounding box center [1476, 29] width 0 height 0
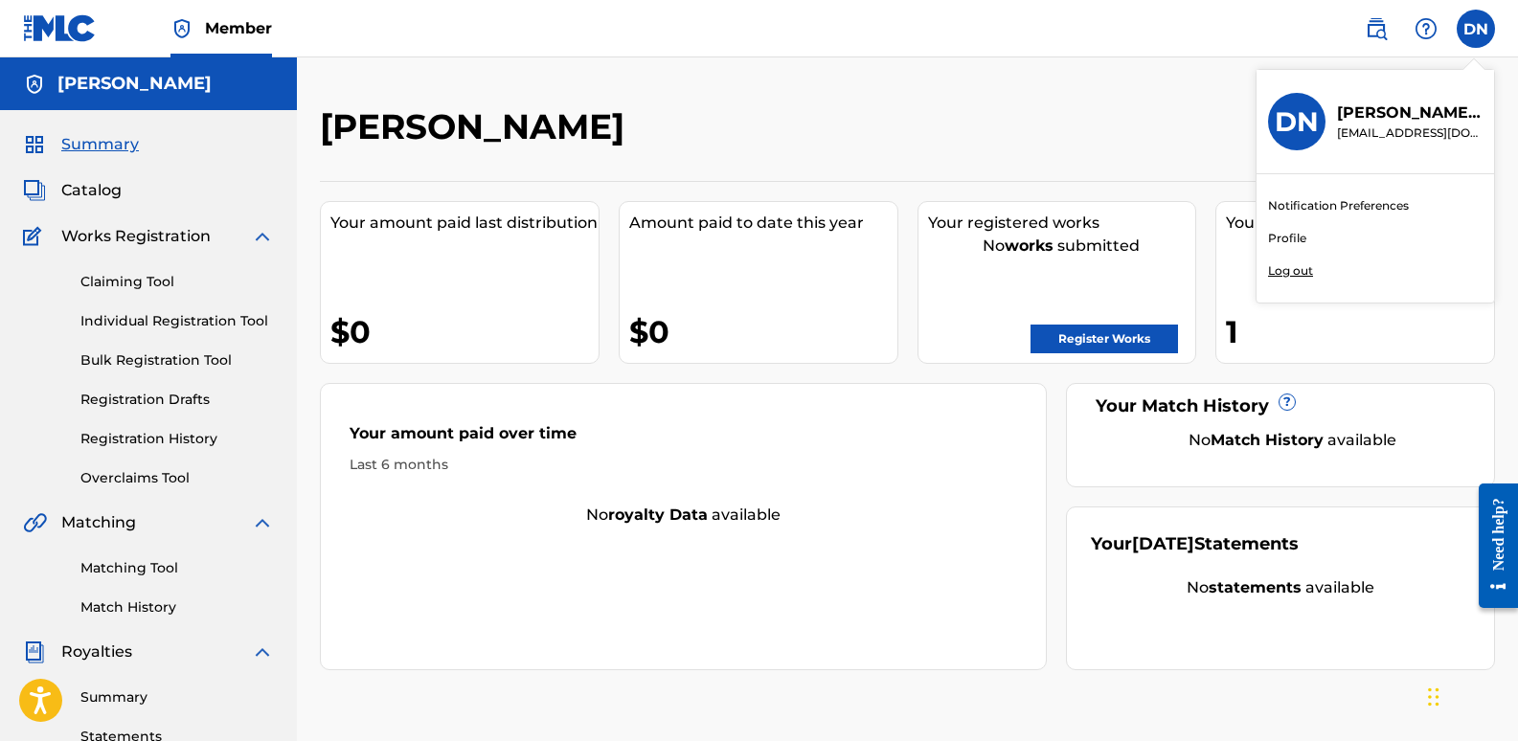
click at [1295, 275] on p "Log out" at bounding box center [1290, 270] width 45 height 17
click at [1476, 29] on input "DN [PERSON_NAME] [EMAIL_ADDRESS][DOMAIN_NAME] Notification Preferences Profile …" at bounding box center [1476, 29] width 0 height 0
